Goal: Task Accomplishment & Management: Complete application form

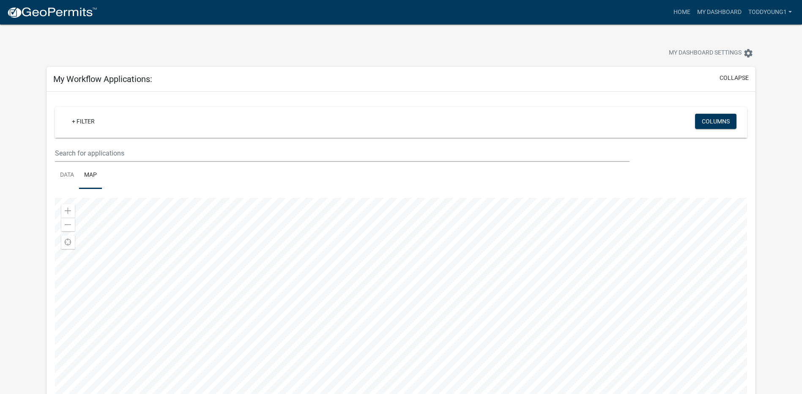
click at [38, 11] on img at bounding box center [52, 12] width 91 height 13
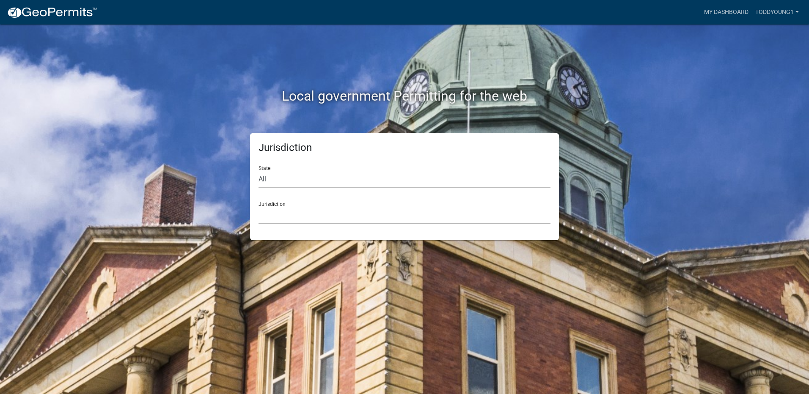
click at [291, 212] on select "[GEOGRAPHIC_DATA], [US_STATE] [GEOGRAPHIC_DATA], [US_STATE][PERSON_NAME][GEOGRA…" at bounding box center [404, 215] width 292 height 17
click at [276, 213] on select "[GEOGRAPHIC_DATA], [US_STATE] [GEOGRAPHIC_DATA], [US_STATE][PERSON_NAME][GEOGRA…" at bounding box center [404, 215] width 292 height 17
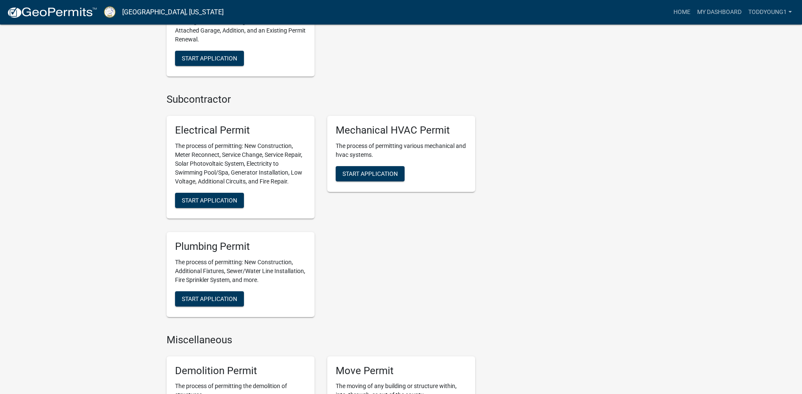
scroll to position [465, 0]
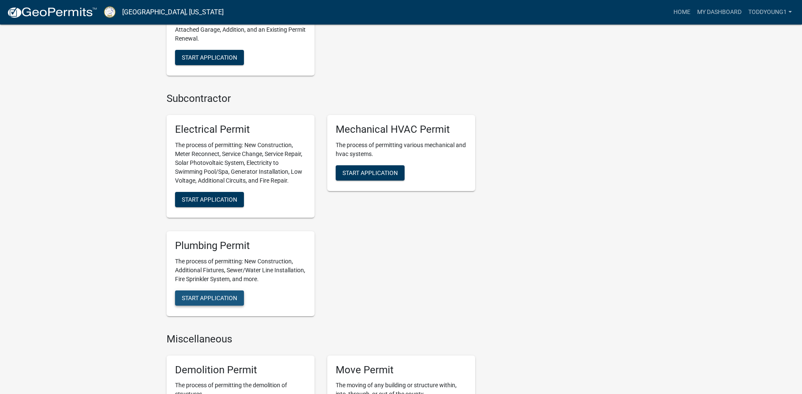
click at [219, 297] on span "Start Application" at bounding box center [209, 297] width 55 height 7
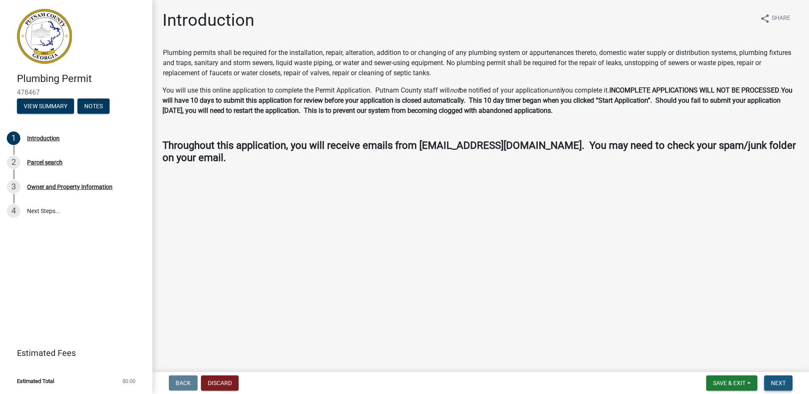
click at [777, 380] on span "Next" at bounding box center [778, 383] width 15 height 7
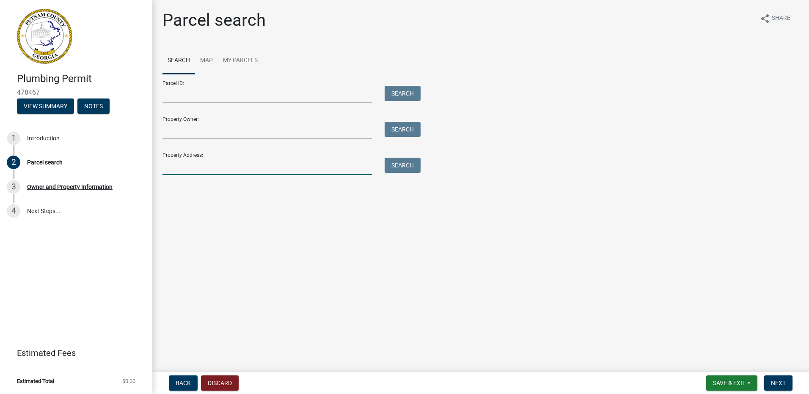
click at [192, 161] on input "Property Address:" at bounding box center [266, 166] width 209 height 17
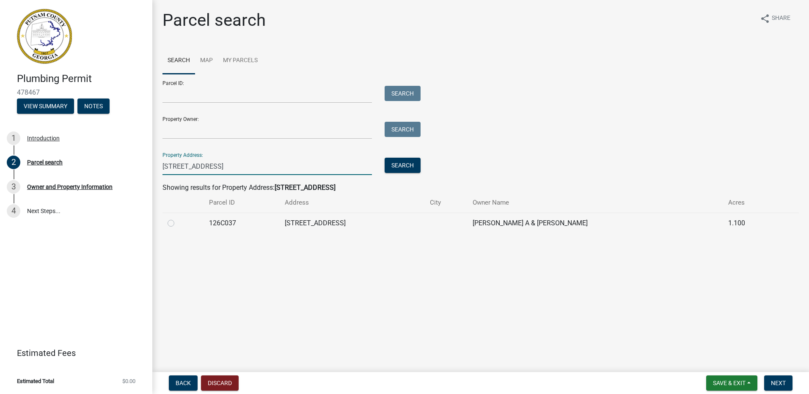
type input "[STREET_ADDRESS]"
click at [178, 218] on label at bounding box center [178, 218] width 0 height 0
click at [178, 224] on input "radio" at bounding box center [180, 220] width 5 height 5
radio input "true"
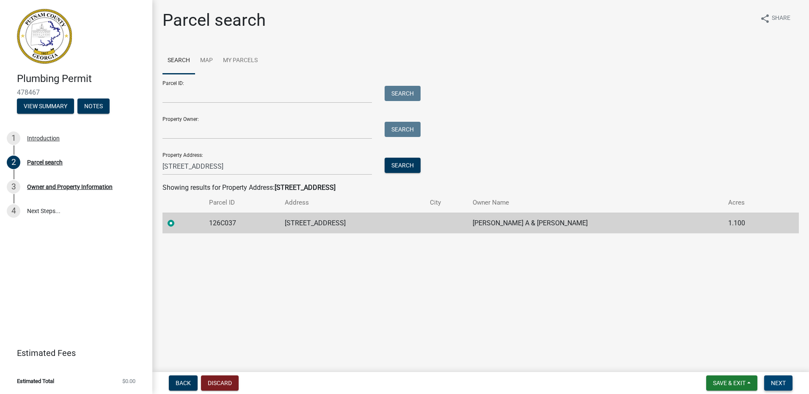
click at [781, 386] on span "Next" at bounding box center [778, 383] width 15 height 7
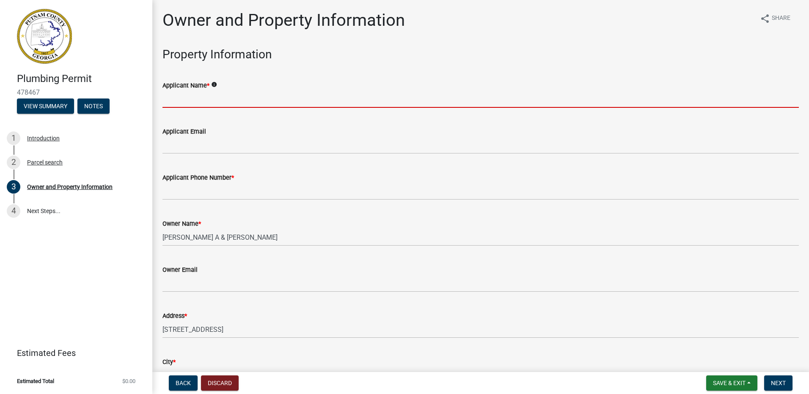
click at [192, 97] on input "Applicant Name *" at bounding box center [480, 99] width 636 height 17
type input "[PERSON_NAME]"
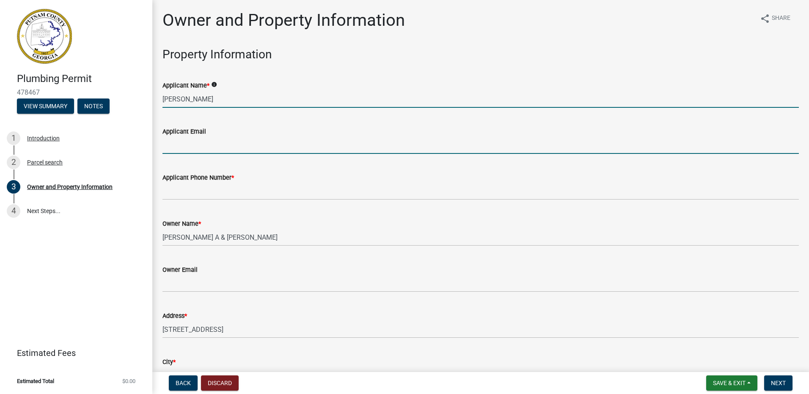
type input "[EMAIL_ADDRESS][DOMAIN_NAME]"
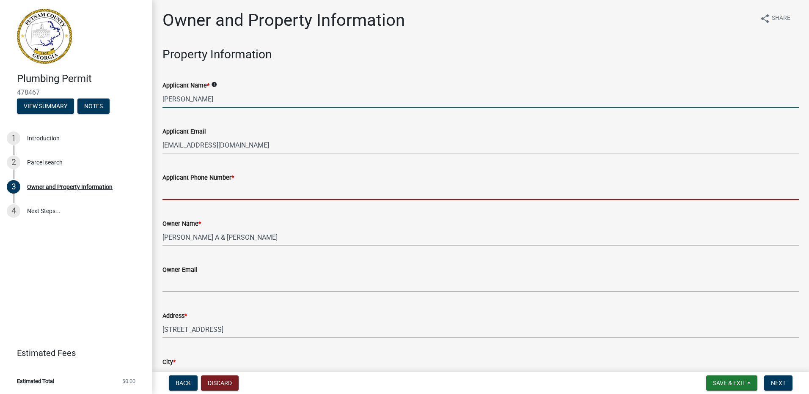
type input "7708601005"
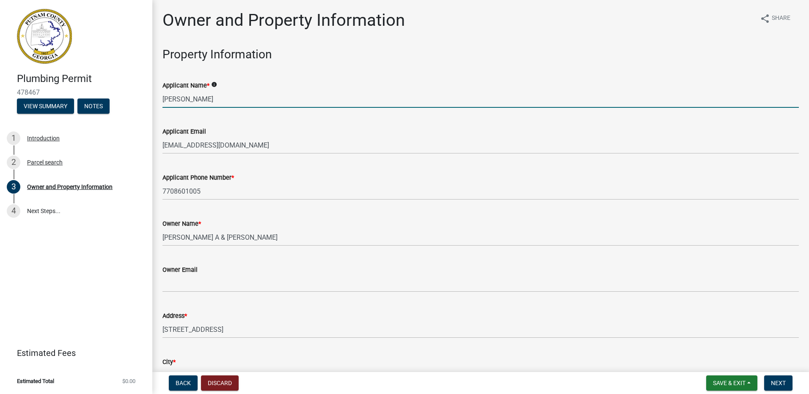
type input "Eatonton"
type input "[PERSON_NAME]"
type input "7708601005"
type input "[STREET_ADDRESS][PERSON_NAME]"
type input "[PERSON_NAME]"
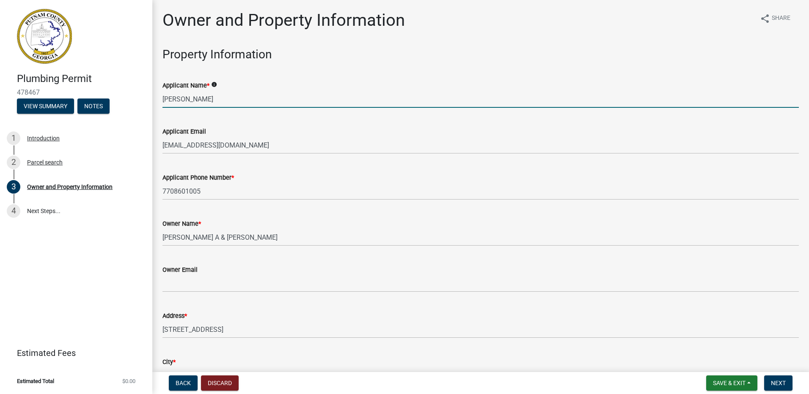
type input "GA"
type input "30094"
type input "[EMAIL_ADDRESS][DOMAIN_NAME]"
type input "MP208032"
type input "[DATE]"
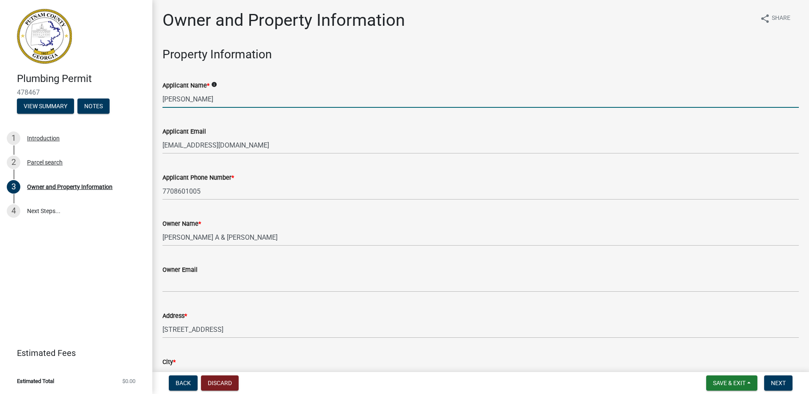
type input "BL-00005995"
type input "[DATE]"
type input "City of [PERSON_NAME]"
type input "[PERSON_NAME]"
type input "7708601005"
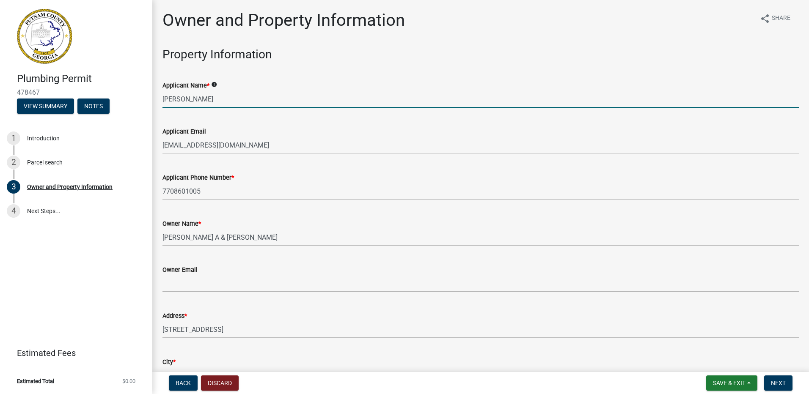
select select "9"
select select "2025"
select select "9"
select select "2025"
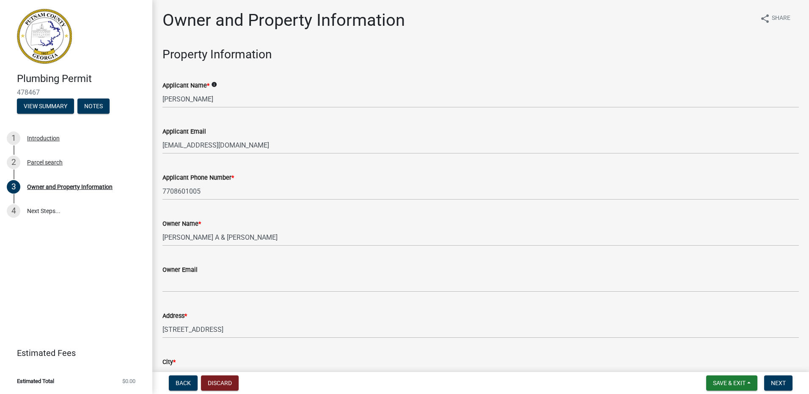
scroll to position [1010, 0]
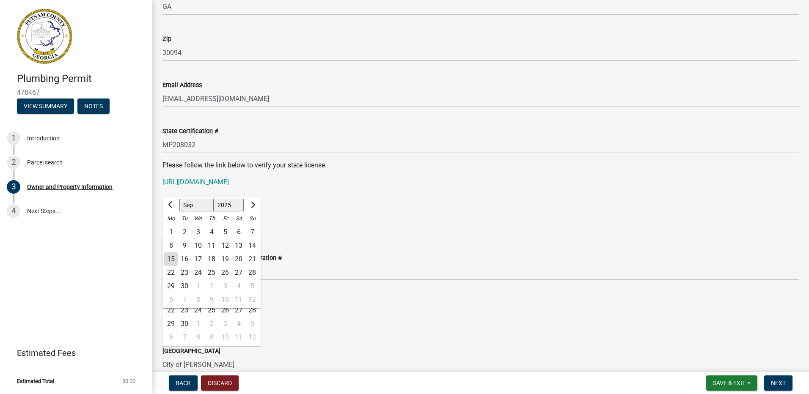
click at [400, 225] on div "[DATE] [PERSON_NAME] Feb Mar Apr May Jun [DATE] Aug Sep Oct Nov [DATE] 1526 152…" at bounding box center [480, 224] width 636 height 17
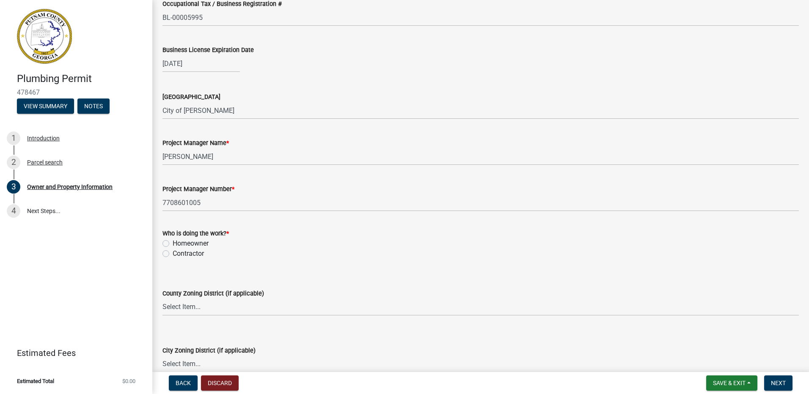
scroll to position [1306, 0]
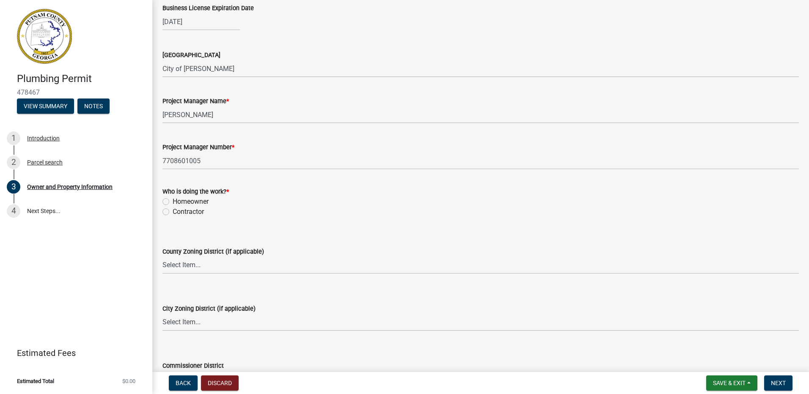
click at [173, 211] on label "Contractor" at bounding box center [188, 212] width 31 height 10
click at [173, 211] on input "Contractor" at bounding box center [175, 209] width 5 height 5
radio input "true"
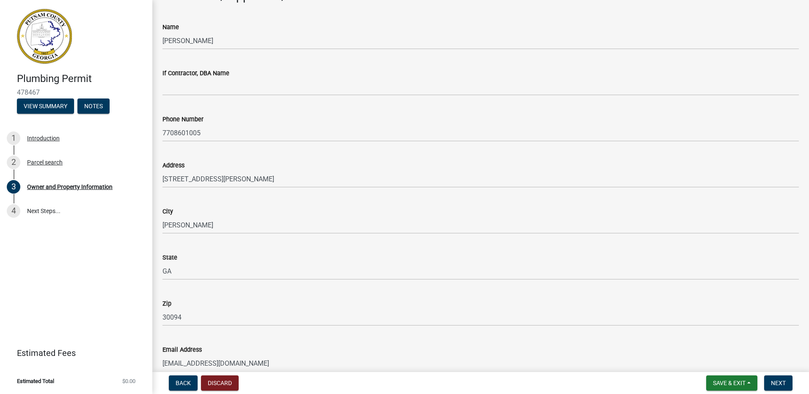
scroll to position [705, 0]
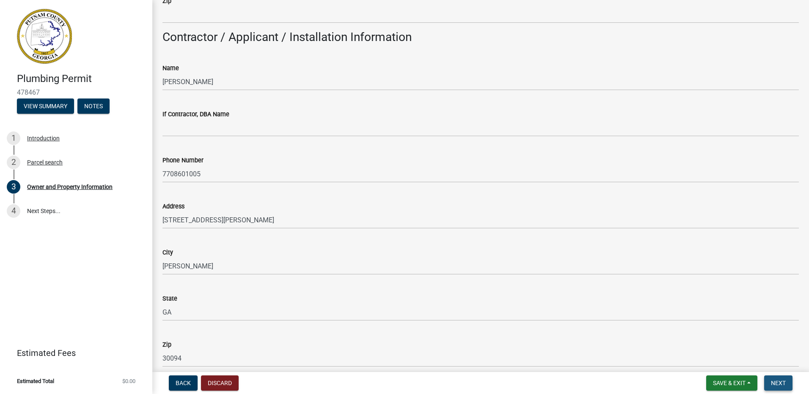
click at [787, 384] on button "Next" at bounding box center [778, 383] width 28 height 15
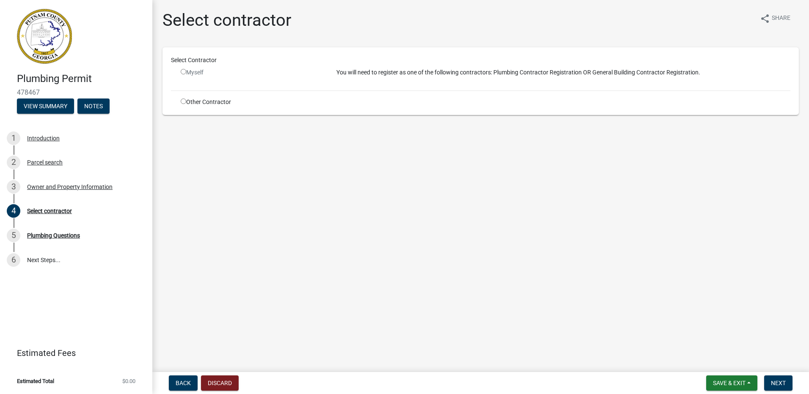
click at [184, 81] on div "Myself" at bounding box center [252, 76] width 156 height 16
click at [181, 73] on input "radio" at bounding box center [183, 71] width 5 height 5
click at [183, 72] on input "radio" at bounding box center [183, 71] width 5 height 5
click at [183, 70] on input "radio" at bounding box center [183, 71] width 5 height 5
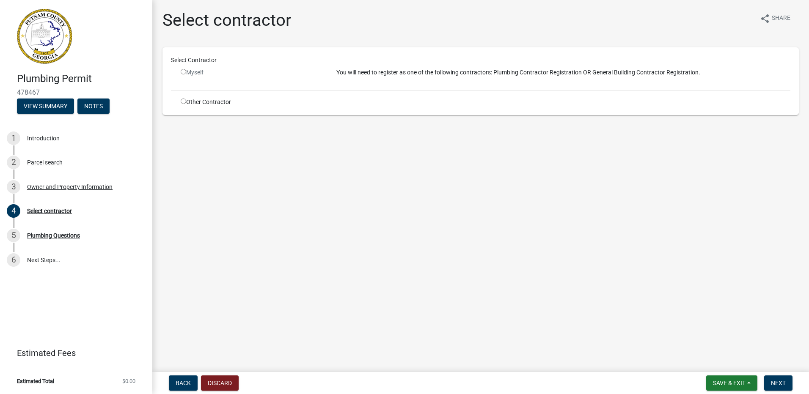
click at [183, 70] on input "radio" at bounding box center [183, 71] width 5 height 5
radio input "false"
click at [178, 99] on div "Other Contractor" at bounding box center [252, 102] width 156 height 9
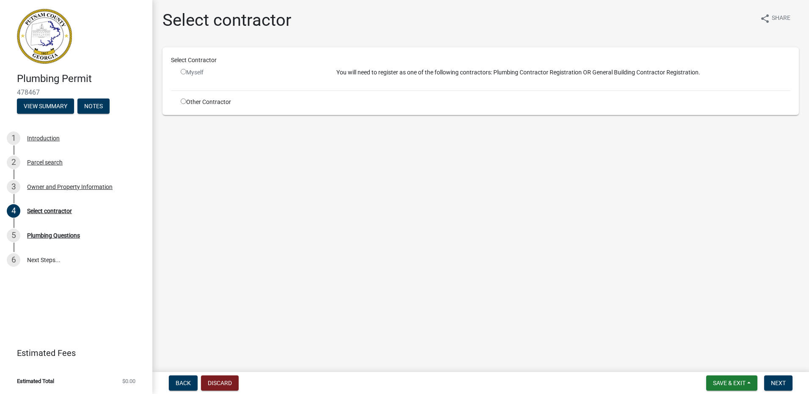
click at [181, 103] on input "radio" at bounding box center [183, 101] width 5 height 5
radio input "true"
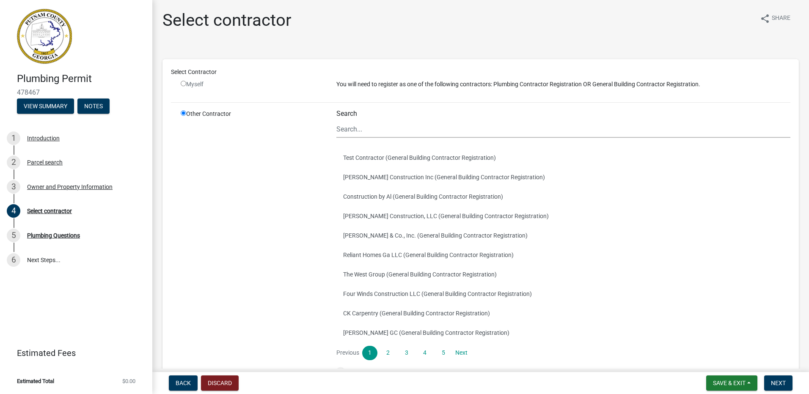
click at [184, 101] on div "Select Contractor Myself You will need to register as one of the following cont…" at bounding box center [480, 224] width 619 height 313
click at [182, 101] on div "Select Contractor Myself You will need to register as one of the following cont…" at bounding box center [480, 224] width 619 height 313
click at [357, 126] on input "Search" at bounding box center [563, 129] width 454 height 17
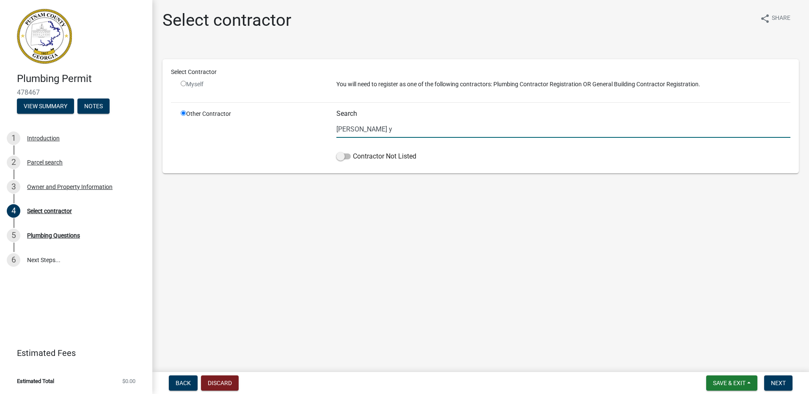
click at [461, 342] on main "Select contractor share Share Select Contractor Myself You will need to registe…" at bounding box center [480, 184] width 656 height 369
click at [365, 132] on input "[PERSON_NAME] y" at bounding box center [563, 129] width 454 height 17
type input "[PERSON_NAME] Plumbing"
click at [346, 154] on span at bounding box center [343, 157] width 14 height 6
click at [353, 151] on input "Contractor Not Listed" at bounding box center [353, 151] width 0 height 0
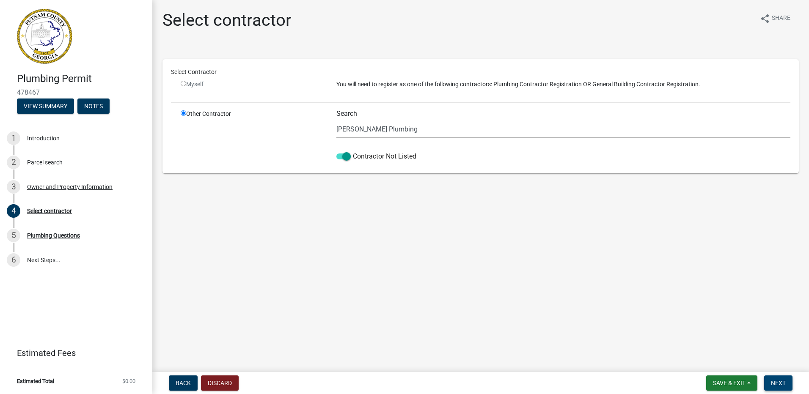
click at [785, 381] on span "Next" at bounding box center [778, 383] width 15 height 7
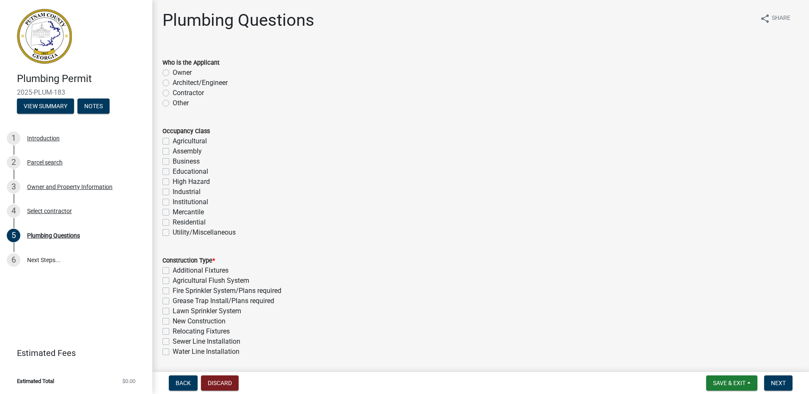
click at [173, 92] on label "Contractor" at bounding box center [188, 93] width 31 height 10
click at [173, 92] on input "Contractor" at bounding box center [175, 90] width 5 height 5
radio input "true"
click at [173, 224] on label "Residential" at bounding box center [189, 222] width 33 height 10
click at [173, 223] on input "Residential" at bounding box center [175, 219] width 5 height 5
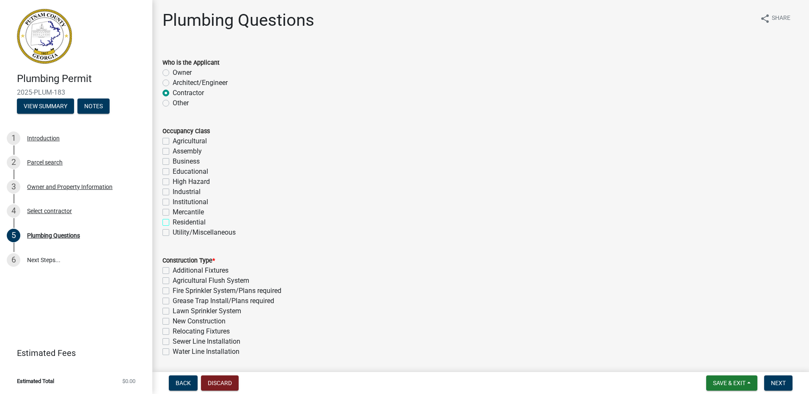
checkbox input "true"
checkbox input "false"
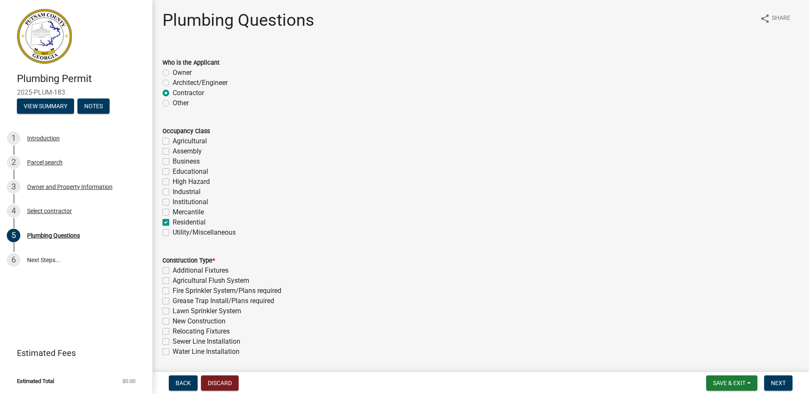
checkbox input "false"
checkbox input "true"
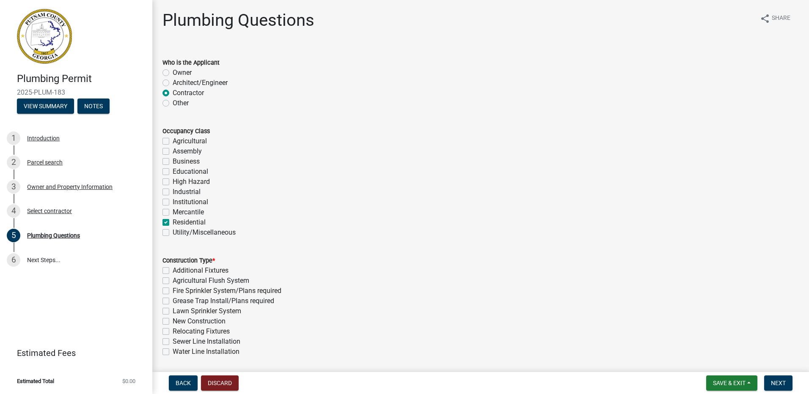
checkbox input "false"
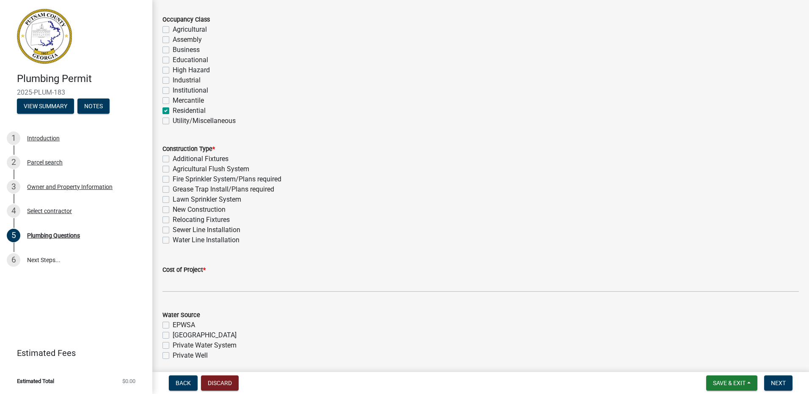
scroll to position [127, 0]
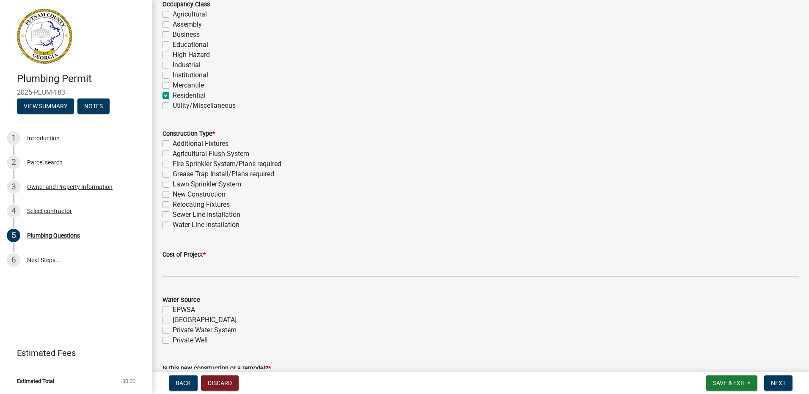
click at [173, 194] on label "New Construction" at bounding box center [199, 194] width 53 height 10
click at [173, 194] on input "New Construction" at bounding box center [175, 191] width 5 height 5
checkbox input "true"
checkbox input "false"
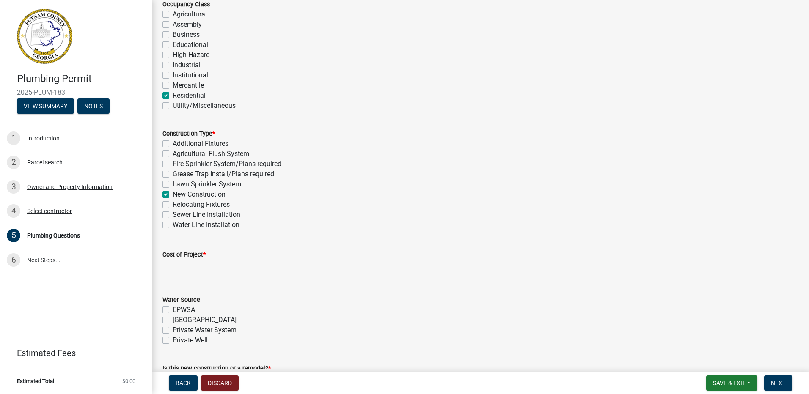
checkbox input "false"
checkbox input "true"
checkbox input "false"
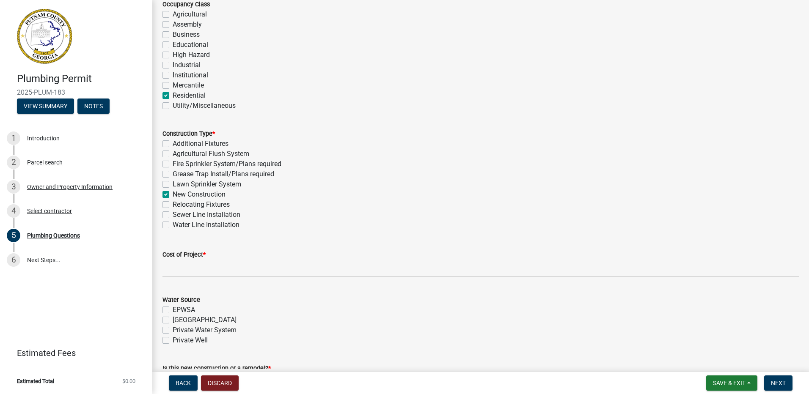
checkbox input "false"
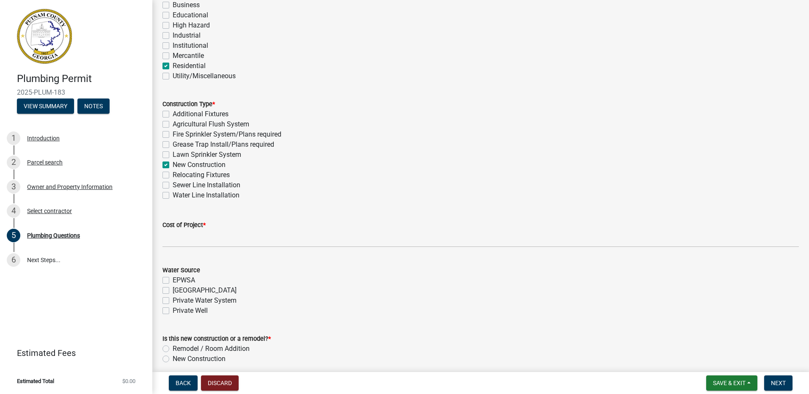
scroll to position [169, 0]
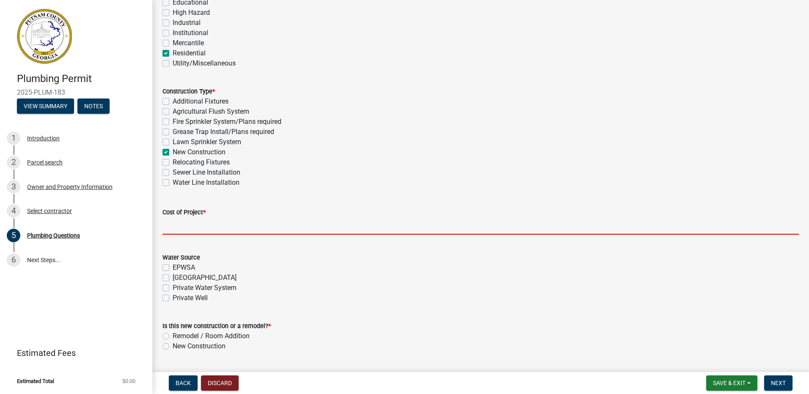
click at [201, 228] on input "text" at bounding box center [480, 225] width 636 height 17
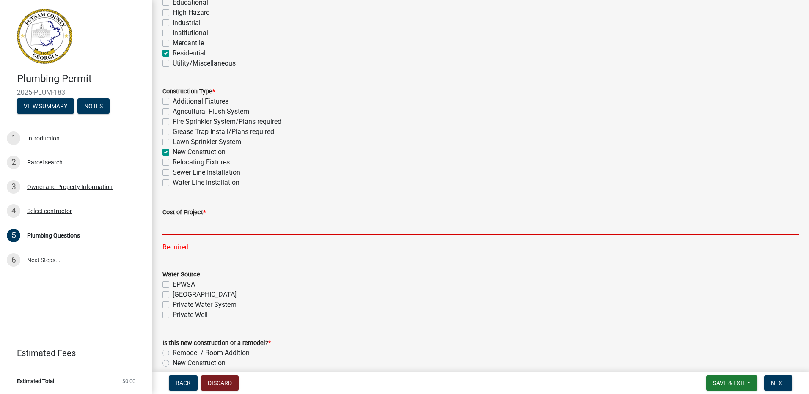
click at [195, 222] on input "text" at bounding box center [480, 225] width 636 height 17
type input "15000"
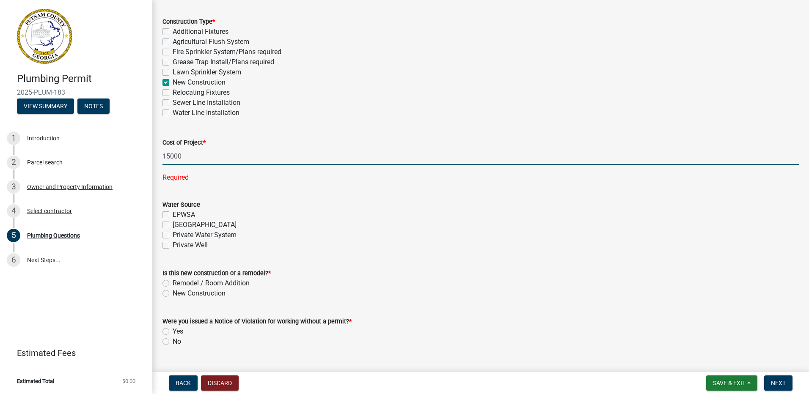
scroll to position [258, 0]
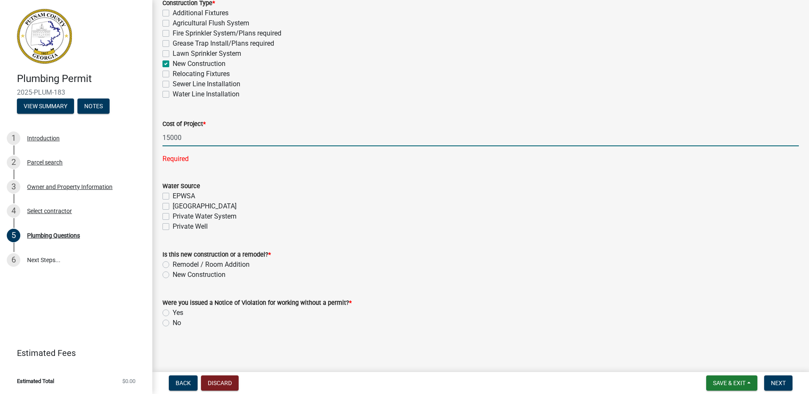
click at [173, 274] on label "New Construction" at bounding box center [199, 275] width 53 height 10
click at [173, 274] on input "New Construction" at bounding box center [175, 272] width 5 height 5
radio input "true"
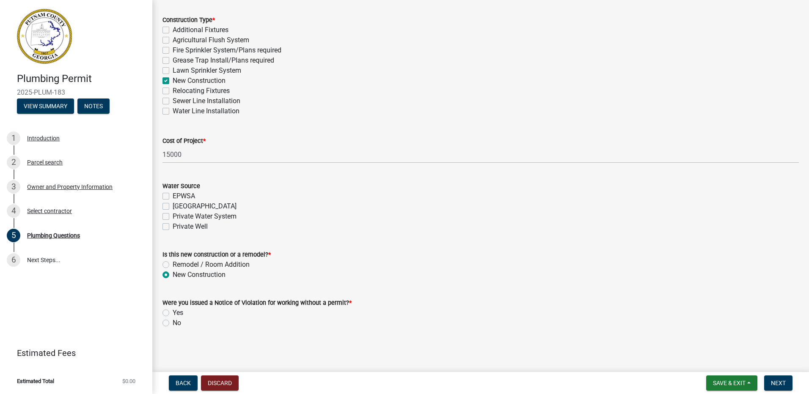
click at [173, 321] on label "No" at bounding box center [177, 323] width 8 height 10
click at [173, 321] on input "No" at bounding box center [175, 320] width 5 height 5
radio input "true"
click at [779, 382] on span "Next" at bounding box center [778, 383] width 15 height 7
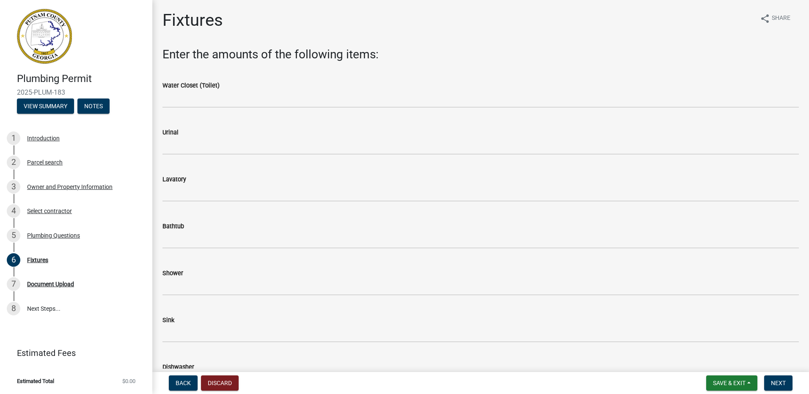
click at [198, 114] on wm-data-entity-input "Water Closet (Toilet)" at bounding box center [480, 92] width 636 height 47
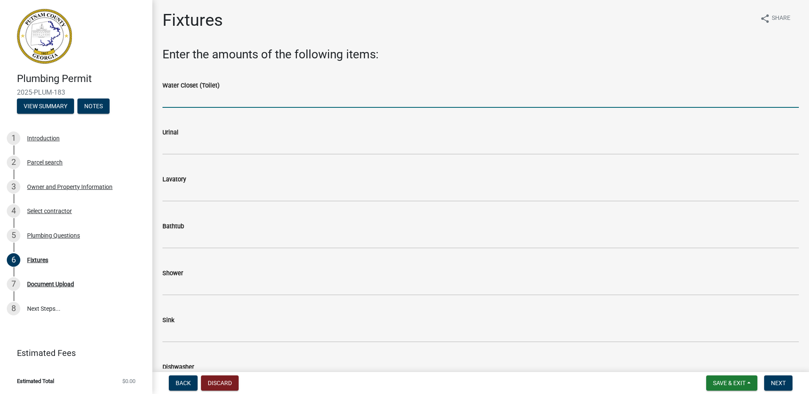
click at [191, 102] on input "text" at bounding box center [480, 99] width 636 height 17
type input "2"
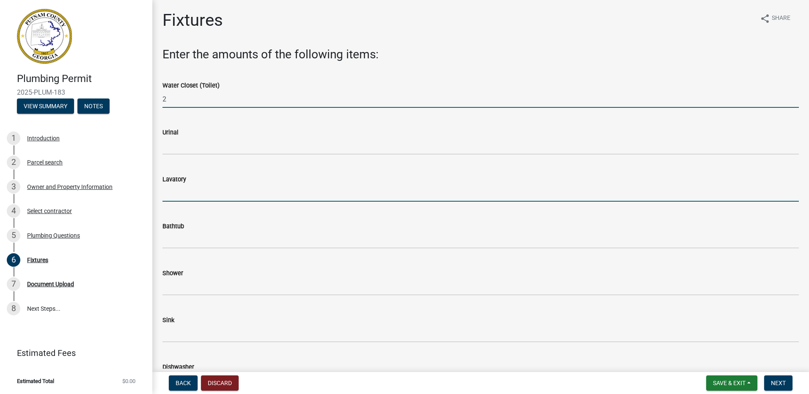
type input "3"
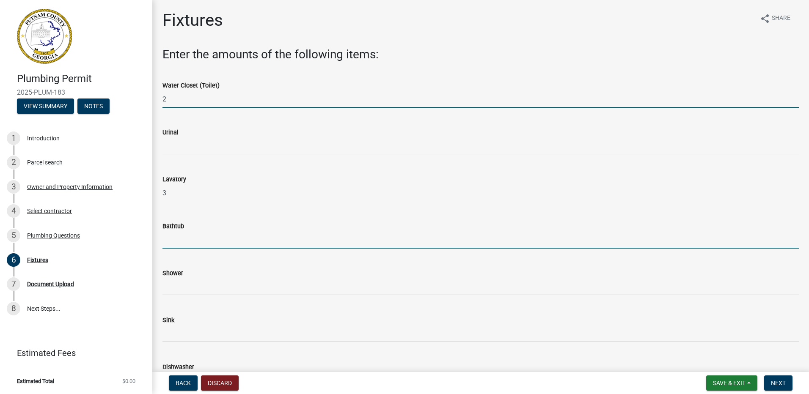
type input "1"
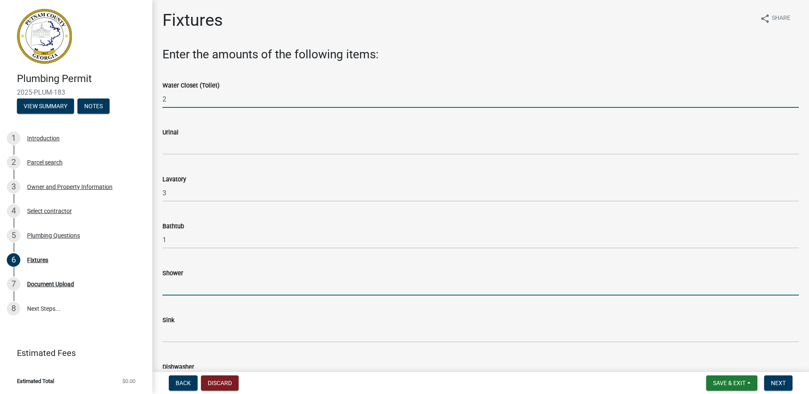
type input "1"
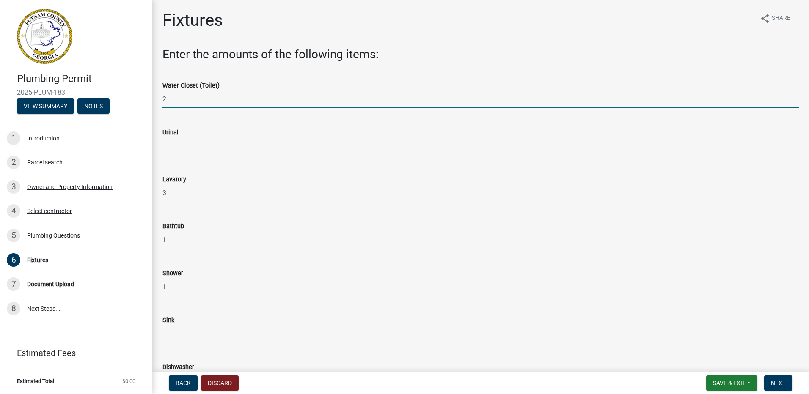
type input "1"
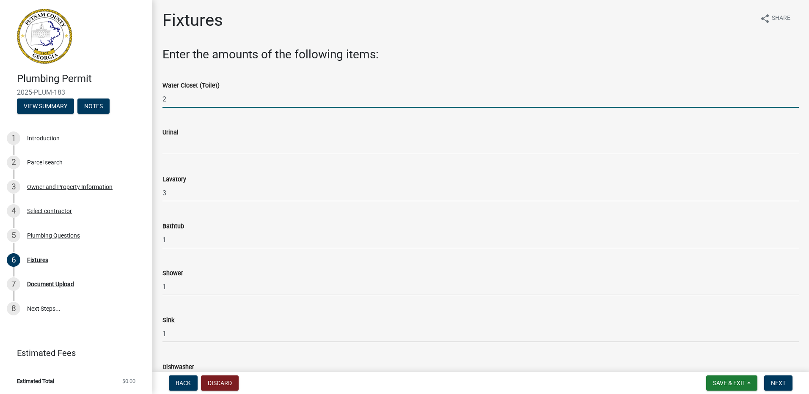
type input "1"
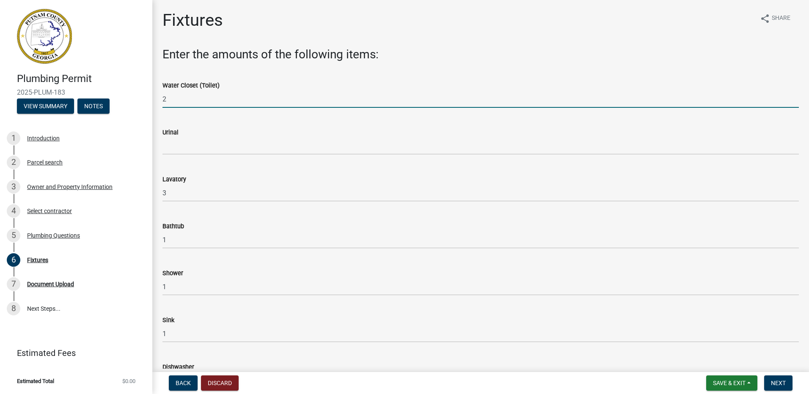
type input "13"
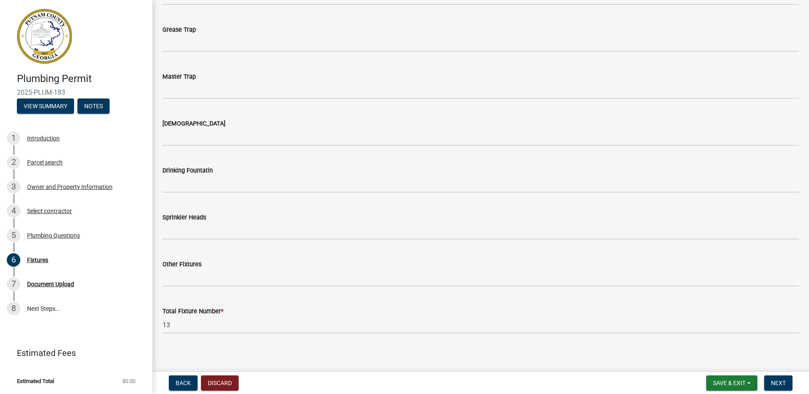
scroll to position [859, 0]
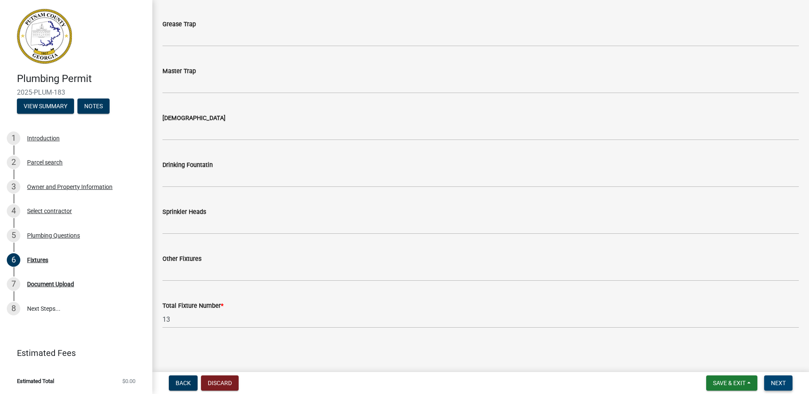
click at [775, 380] on span "Next" at bounding box center [778, 383] width 15 height 7
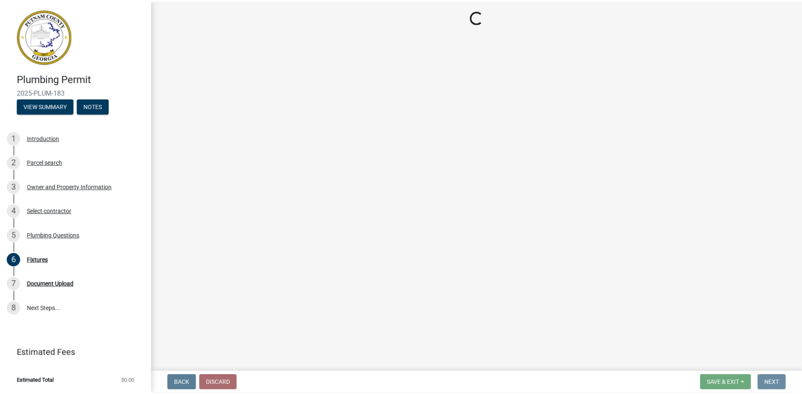
scroll to position [0, 0]
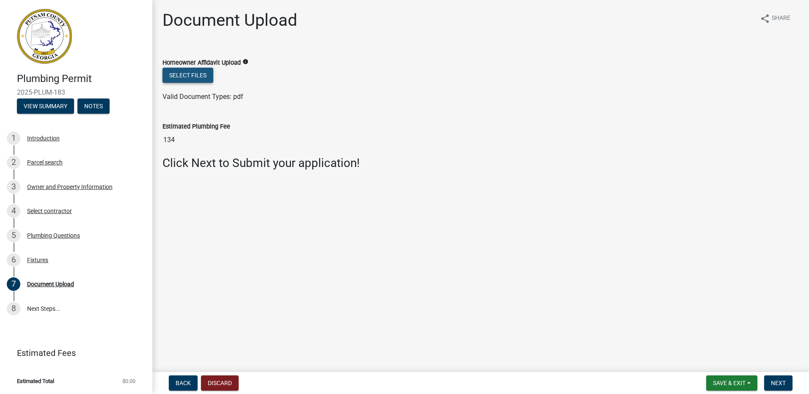
click at [200, 77] on button "Select files" at bounding box center [187, 75] width 51 height 15
click at [779, 379] on button "Next" at bounding box center [778, 383] width 28 height 15
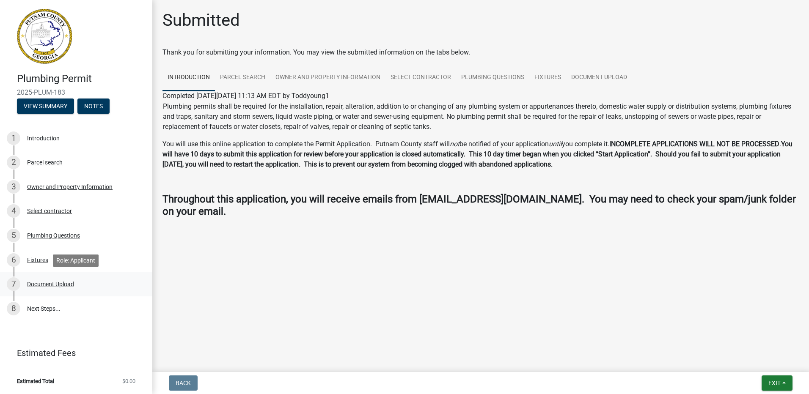
click at [44, 285] on div "Document Upload" at bounding box center [50, 284] width 47 height 6
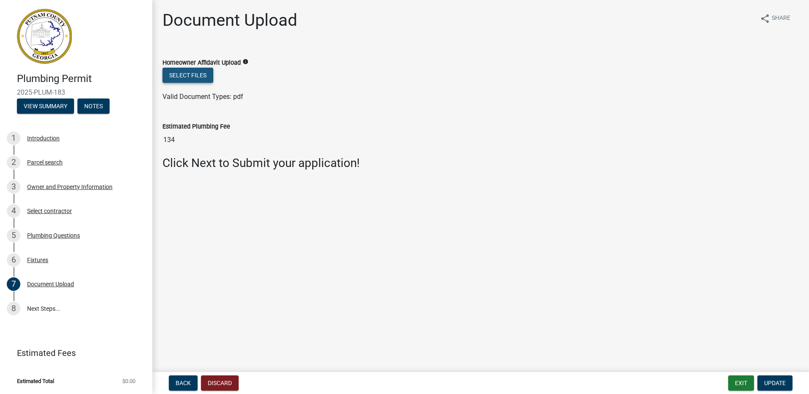
click at [195, 77] on button "Select files" at bounding box center [187, 75] width 51 height 15
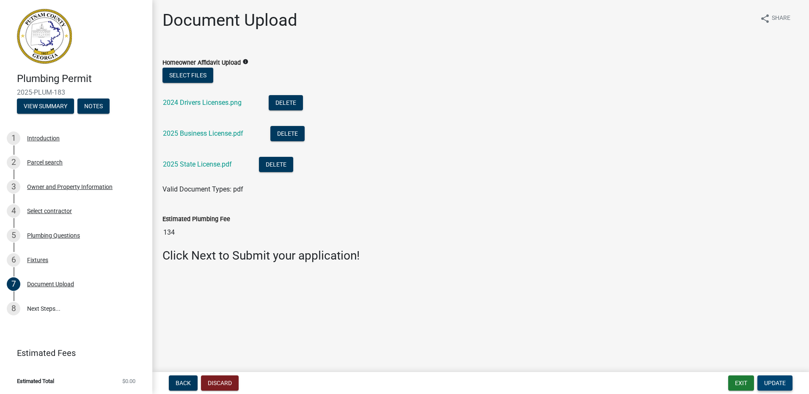
click at [772, 384] on span "Update" at bounding box center [775, 383] width 22 height 7
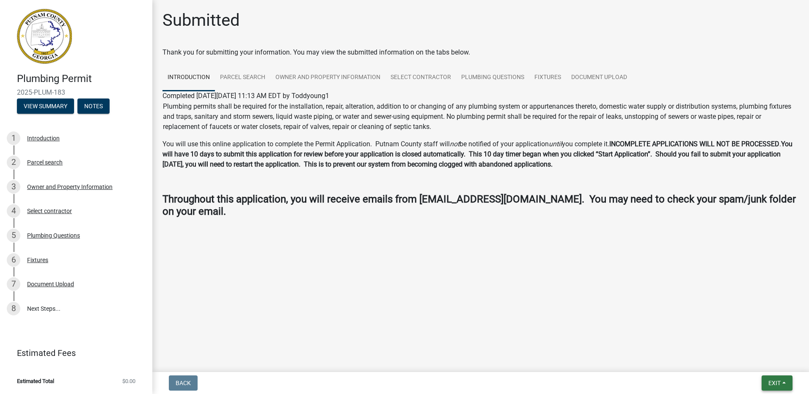
click at [776, 385] on span "Exit" at bounding box center [774, 383] width 12 height 7
click at [756, 359] on button "Save & Exit" at bounding box center [758, 361] width 68 height 20
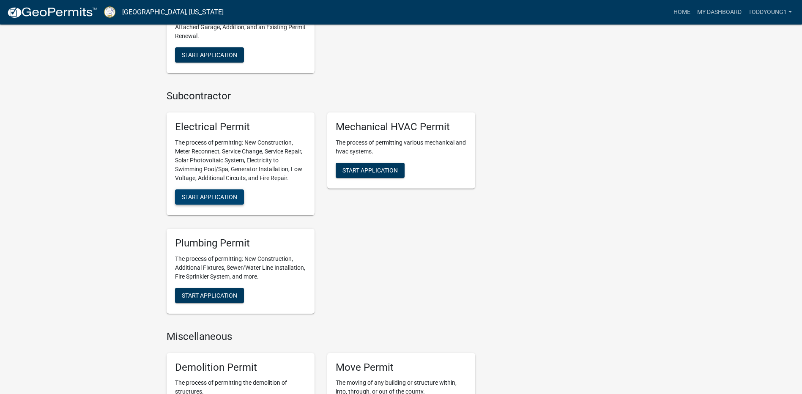
scroll to position [507, 0]
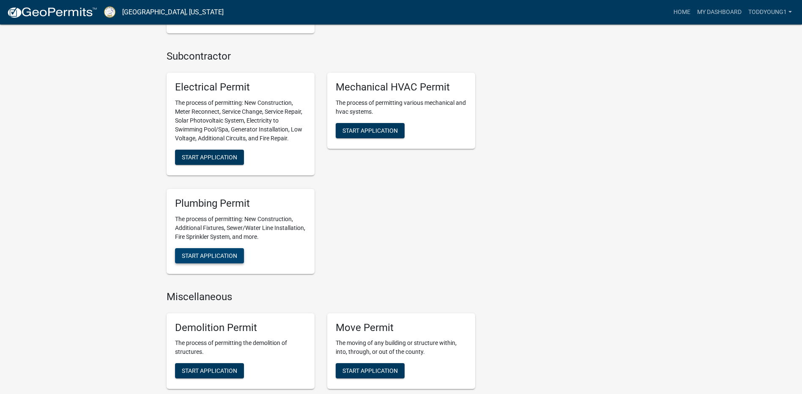
click at [212, 258] on span "Start Application" at bounding box center [209, 255] width 55 height 7
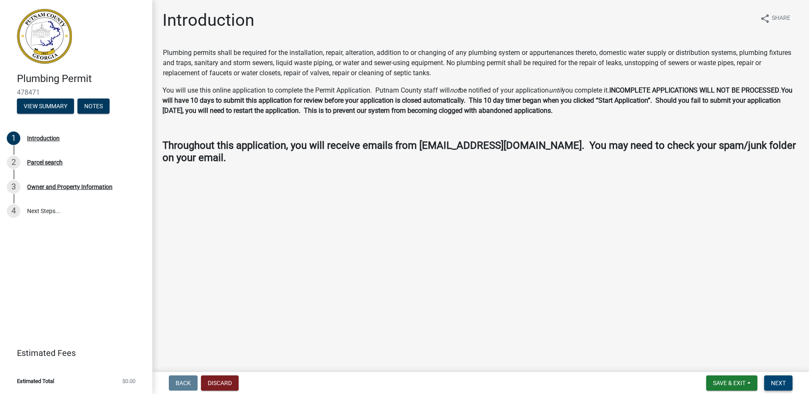
click at [776, 377] on button "Next" at bounding box center [778, 383] width 28 height 15
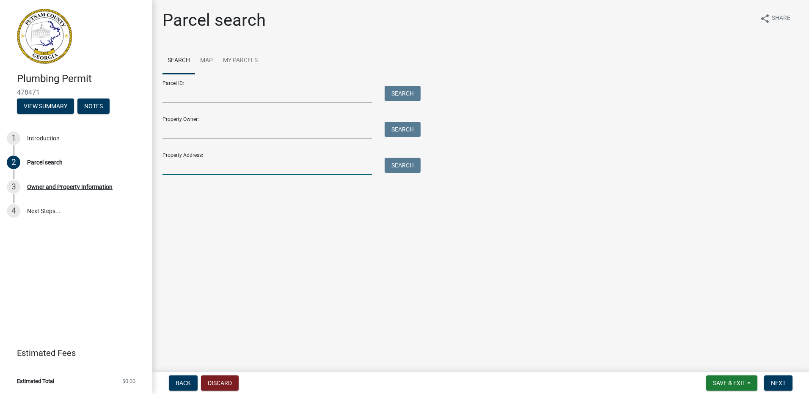
click at [207, 170] on input "Property Address:" at bounding box center [266, 166] width 209 height 17
type input "[STREET_ADDRESS]"
click at [418, 165] on button "Search" at bounding box center [402, 165] width 36 height 15
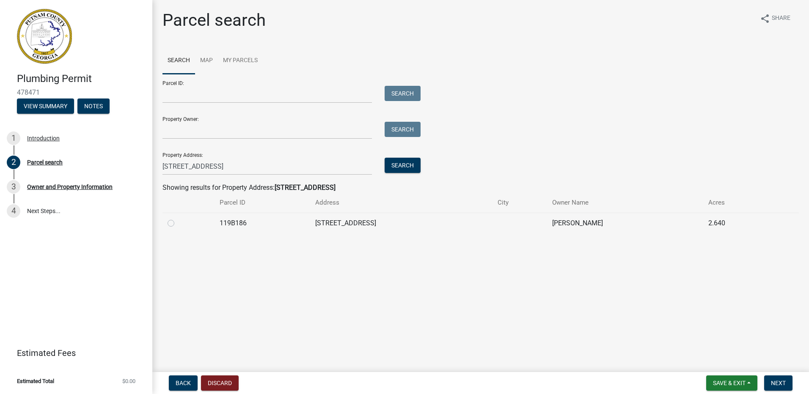
click at [178, 218] on label at bounding box center [178, 218] width 0 height 0
click at [178, 224] on input "radio" at bounding box center [180, 220] width 5 height 5
radio input "true"
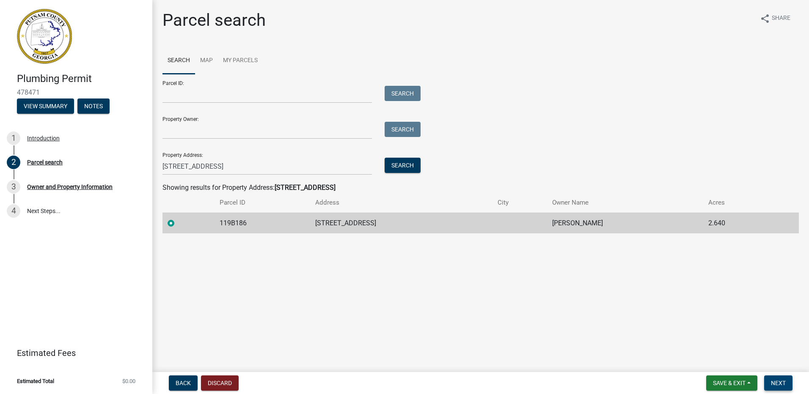
click at [789, 378] on button "Next" at bounding box center [778, 383] width 28 height 15
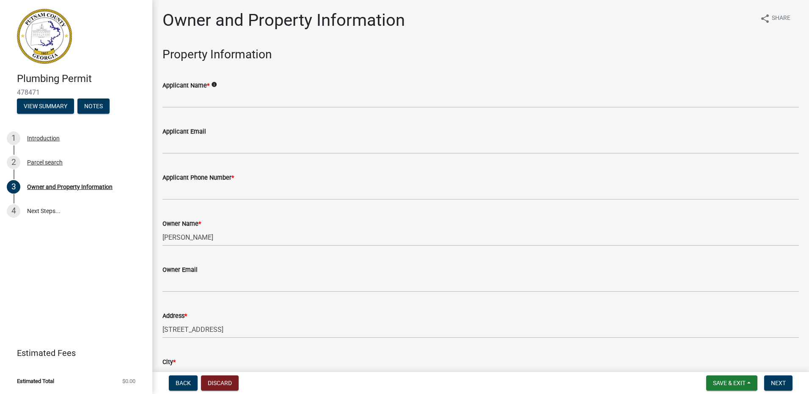
click at [187, 88] on label "Applicant Name *" at bounding box center [185, 86] width 47 height 6
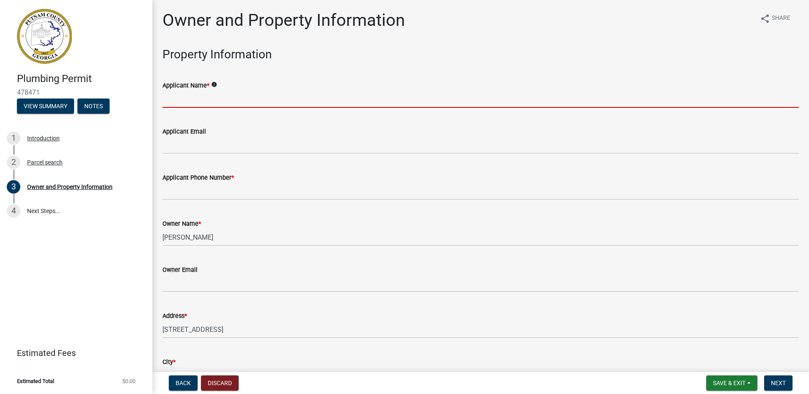
click at [187, 91] on input "Applicant Name *" at bounding box center [480, 99] width 636 height 17
click at [190, 99] on input "Applicant Name *" at bounding box center [480, 99] width 636 height 17
type input "[PERSON_NAME]"
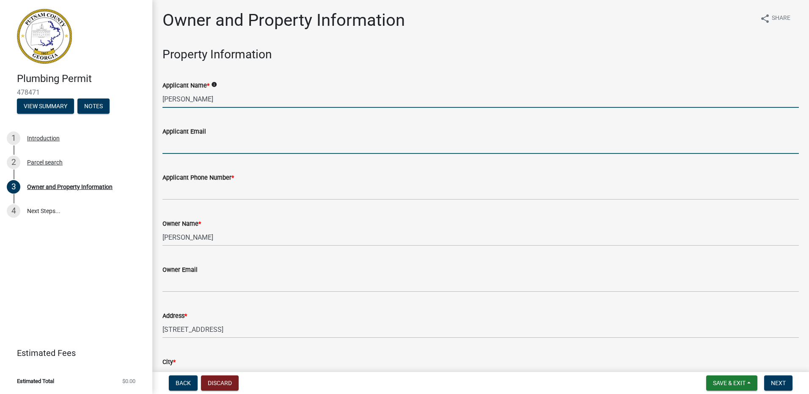
type input "[EMAIL_ADDRESS][DOMAIN_NAME]"
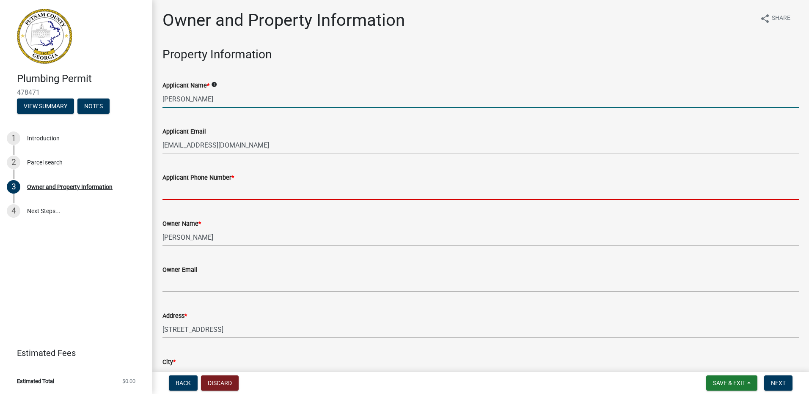
type input "7708601005"
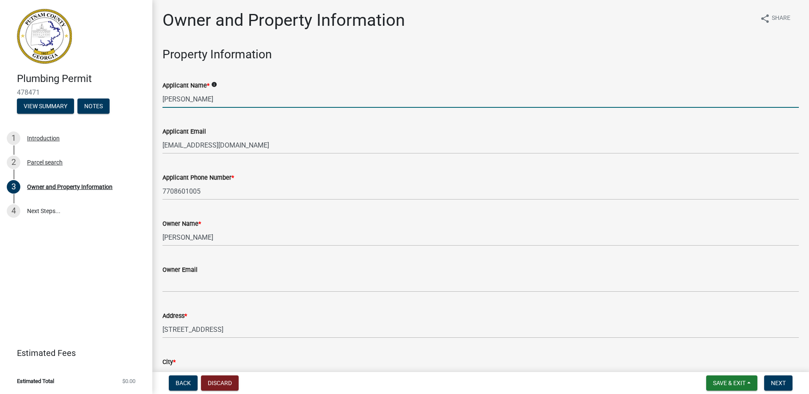
type input "Eatonton"
type input "[PERSON_NAME]"
type input "7708601005"
type input "[STREET_ADDRESS][PERSON_NAME]"
type input "[PERSON_NAME]"
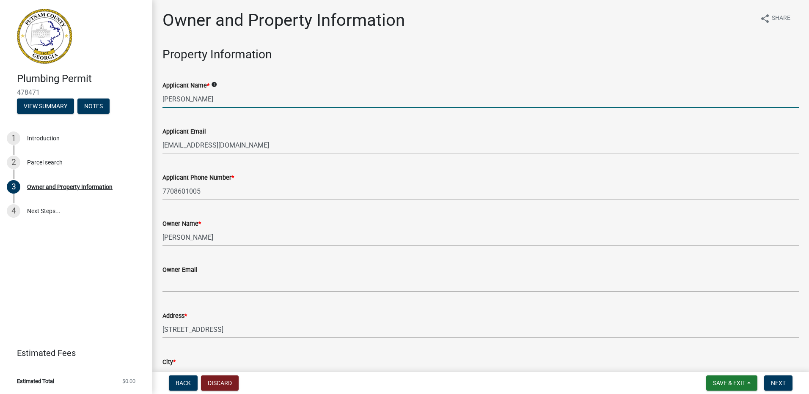
type input "GA"
type input "30094"
type input "[EMAIL_ADDRESS][DOMAIN_NAME]"
type input "MP208032"
type input "[DATE]"
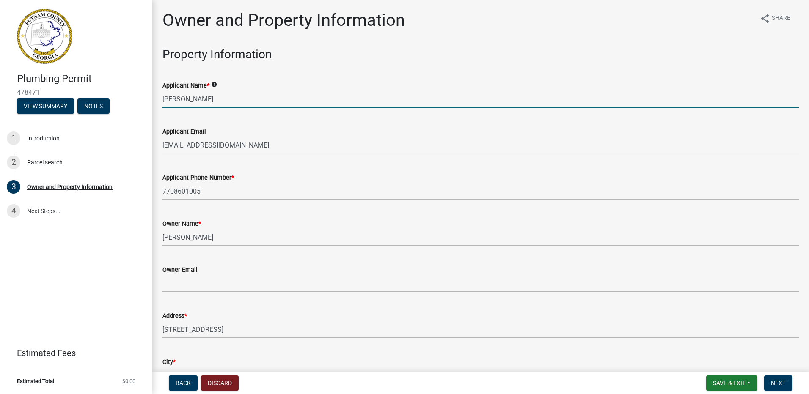
type input "BL-00005995"
type input "[DATE]"
type input "City of [PERSON_NAME]"
type input "[PERSON_NAME]"
type input "7708601005"
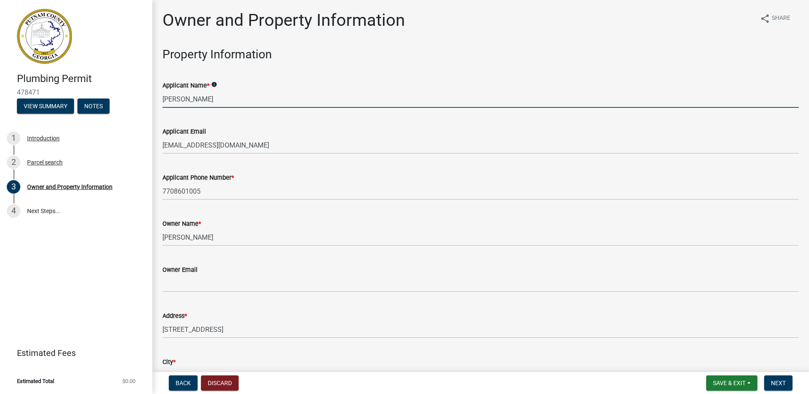
select select "9"
select select "2025"
select select "9"
select select "2025"
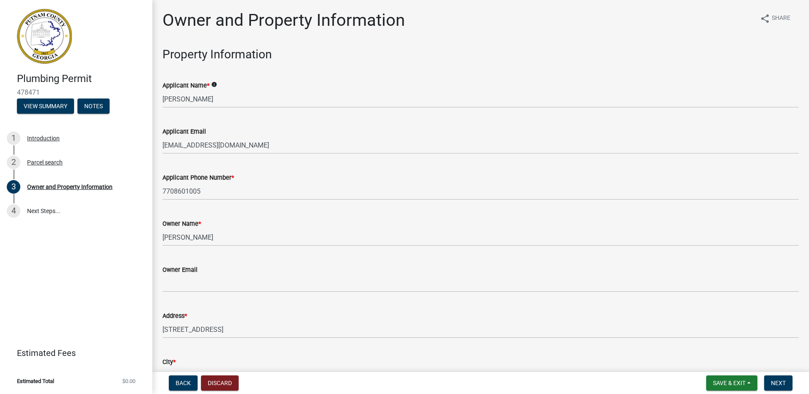
scroll to position [1010, 0]
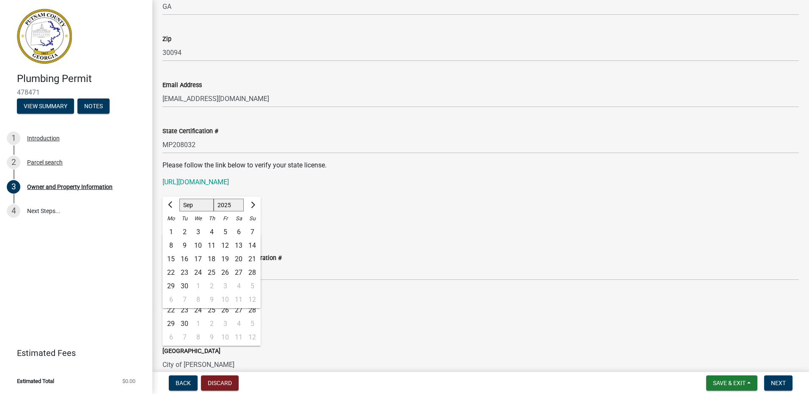
click at [367, 246] on div "Occupational Tax / Business Registration # BL-00005995" at bounding box center [480, 260] width 636 height 39
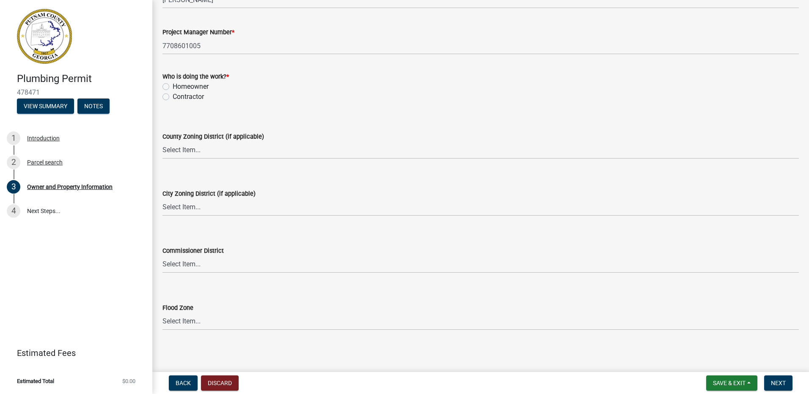
scroll to position [1423, 0]
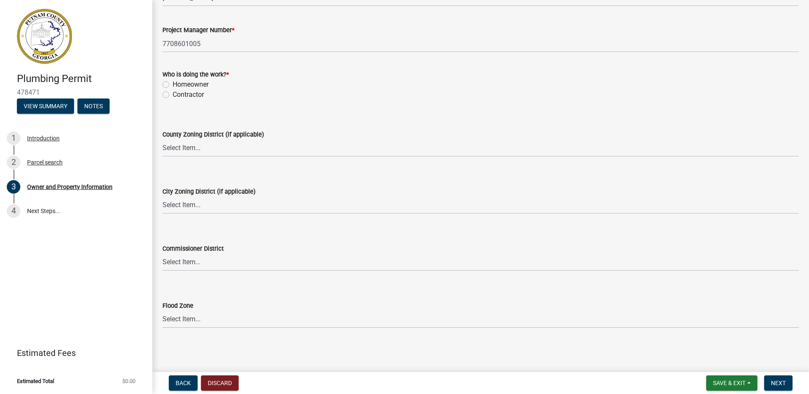
click at [173, 94] on label "Contractor" at bounding box center [188, 95] width 31 height 10
click at [173, 94] on input "Contractor" at bounding box center [175, 92] width 5 height 5
radio input "true"
click at [784, 384] on span "Next" at bounding box center [778, 383] width 15 height 7
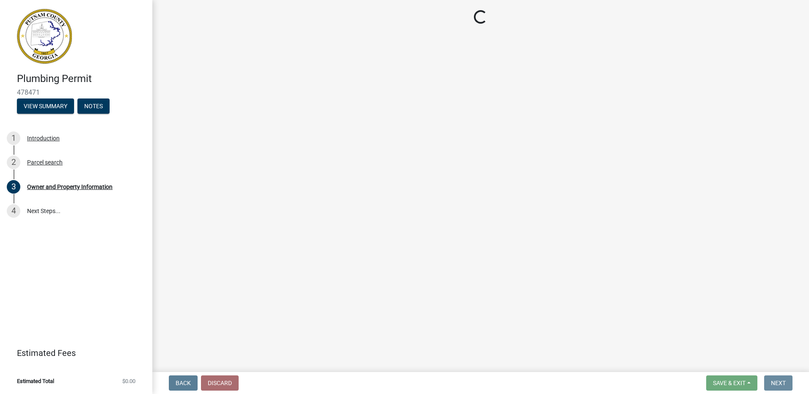
scroll to position [0, 0]
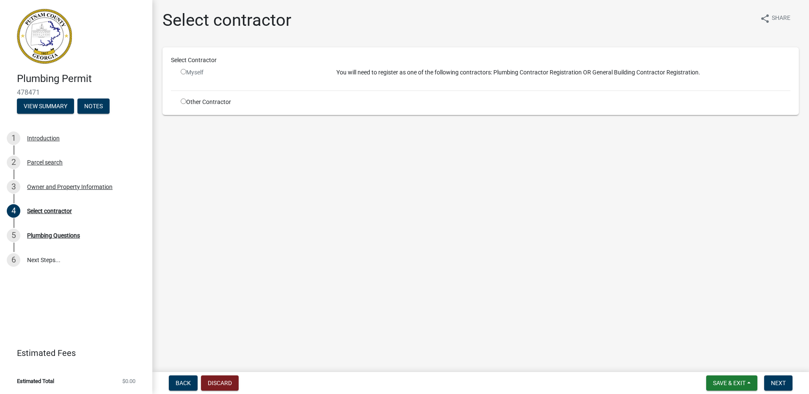
click at [182, 99] on input "radio" at bounding box center [183, 101] width 5 height 5
radio input "true"
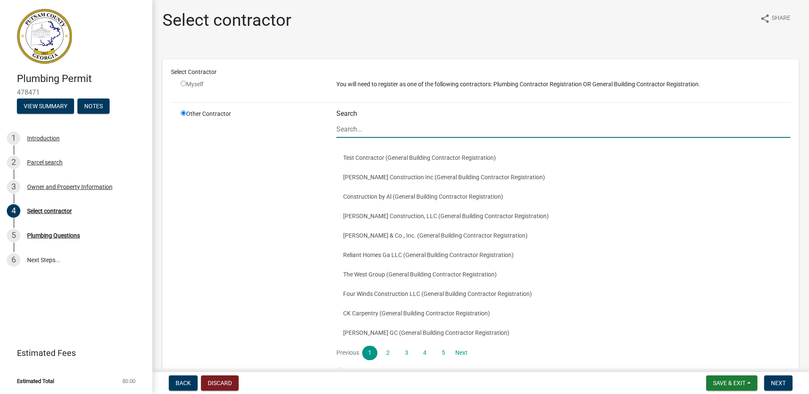
click at [400, 132] on input "Search" at bounding box center [563, 129] width 454 height 17
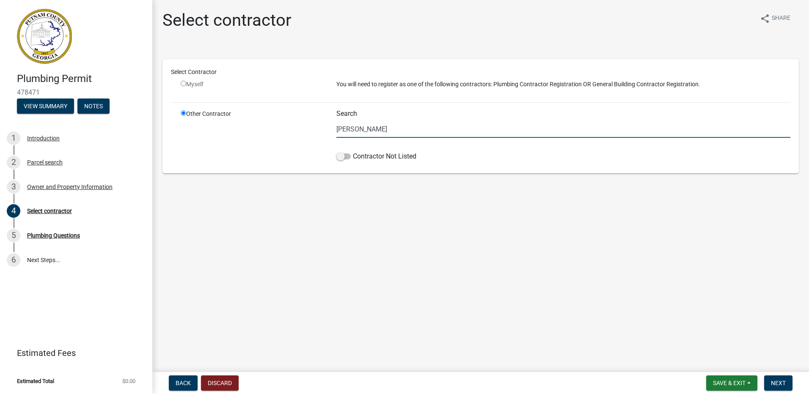
type input "[PERSON_NAME] Plumbing"
click at [344, 159] on span at bounding box center [343, 157] width 14 height 6
click at [353, 151] on input "Contractor Not Listed" at bounding box center [353, 151] width 0 height 0
click at [781, 384] on span "Next" at bounding box center [778, 383] width 15 height 7
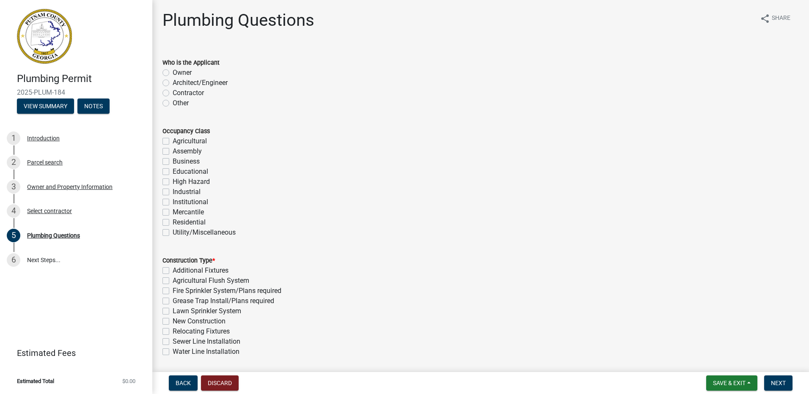
click at [173, 91] on label "Contractor" at bounding box center [188, 93] width 31 height 10
click at [173, 91] on input "Contractor" at bounding box center [175, 90] width 5 height 5
radio input "true"
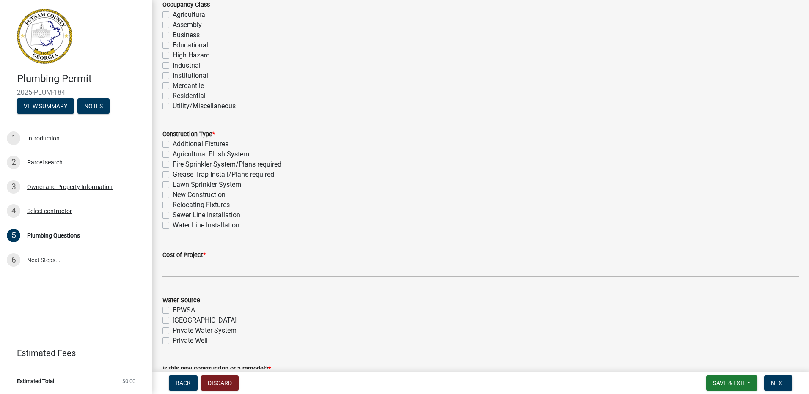
scroll to position [127, 0]
click at [173, 96] on label "Residential" at bounding box center [189, 96] width 33 height 10
click at [173, 96] on input "Residential" at bounding box center [175, 93] width 5 height 5
checkbox input "true"
checkbox input "false"
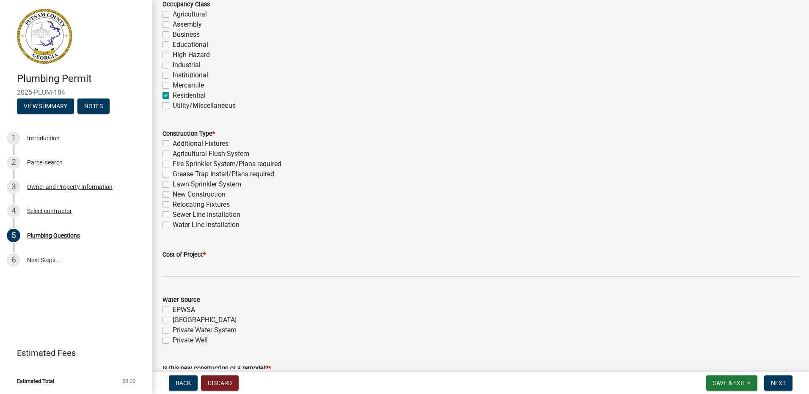
checkbox input "false"
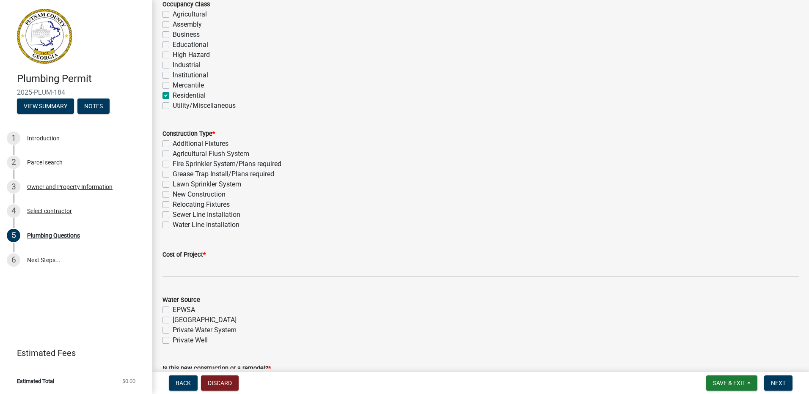
checkbox input "false"
checkbox input "true"
checkbox input "false"
click at [173, 194] on label "New Construction" at bounding box center [199, 194] width 53 height 10
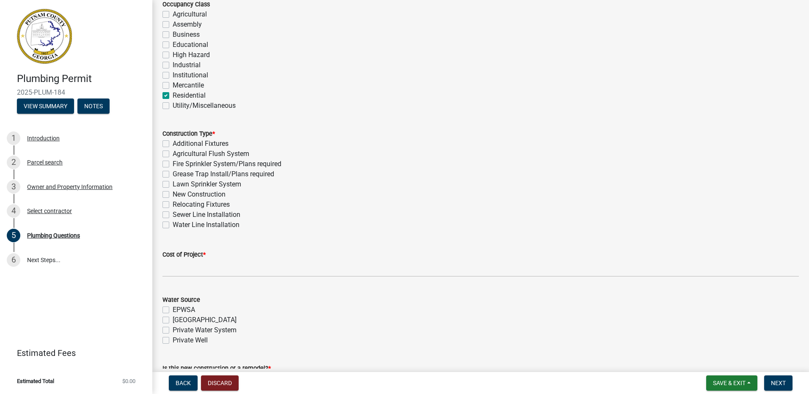
click at [173, 194] on input "New Construction" at bounding box center [175, 191] width 5 height 5
checkbox input "true"
checkbox input "false"
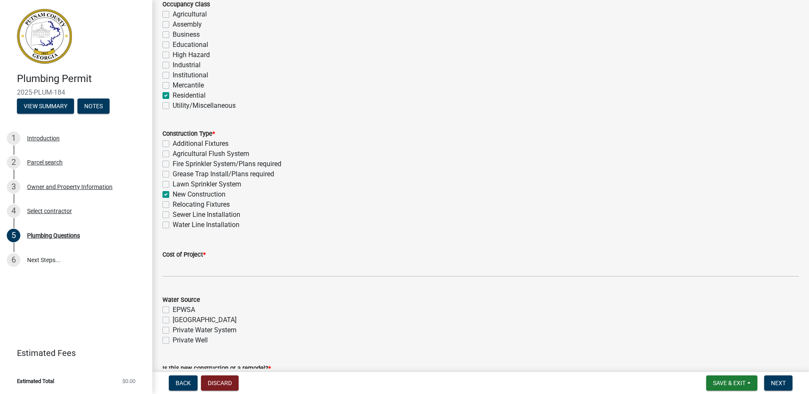
checkbox input "false"
checkbox input "true"
checkbox input "false"
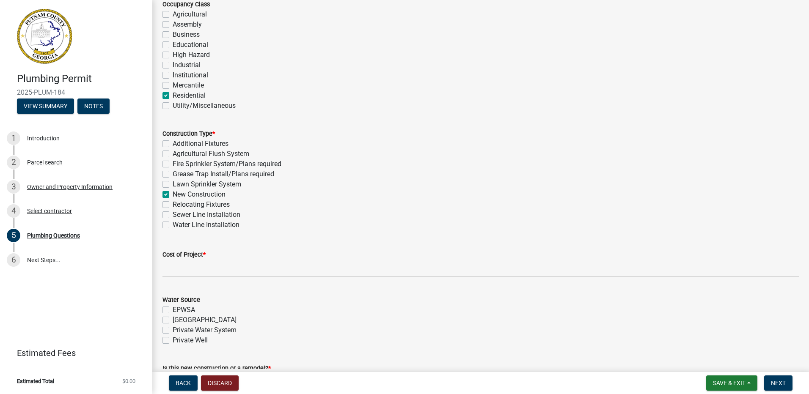
checkbox input "false"
click at [185, 277] on wm-data-entity-input "Cost of Project *" at bounding box center [480, 261] width 636 height 47
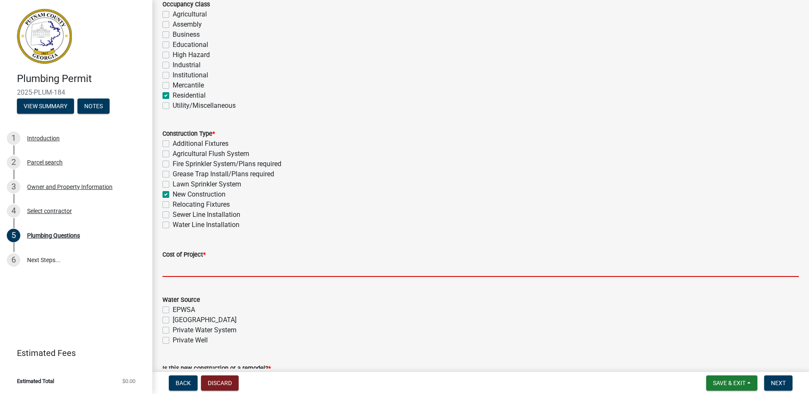
click at [185, 270] on input "text" at bounding box center [480, 268] width 636 height 17
type input "15000"
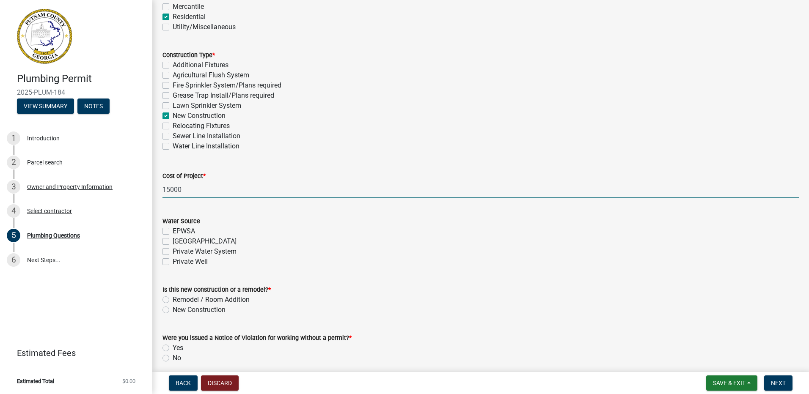
scroll to position [211, 0]
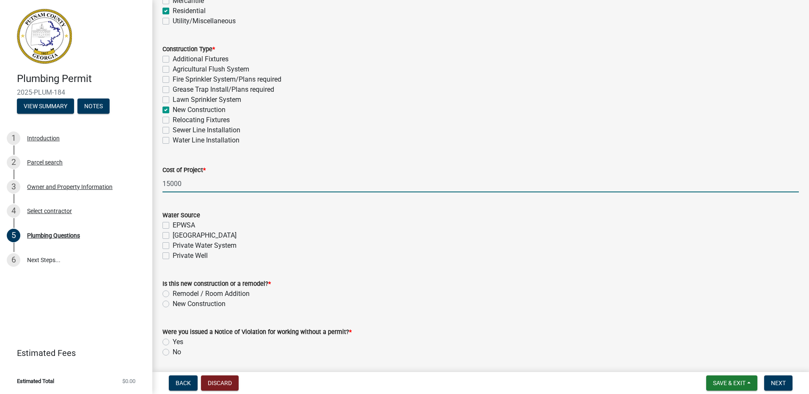
click at [173, 304] on label "New Construction" at bounding box center [199, 304] width 53 height 10
click at [173, 304] on input "New Construction" at bounding box center [175, 301] width 5 height 5
radio input "true"
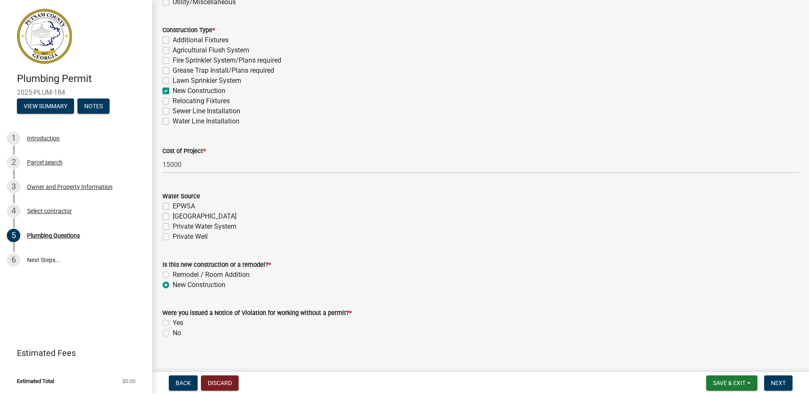
scroll to position [241, 0]
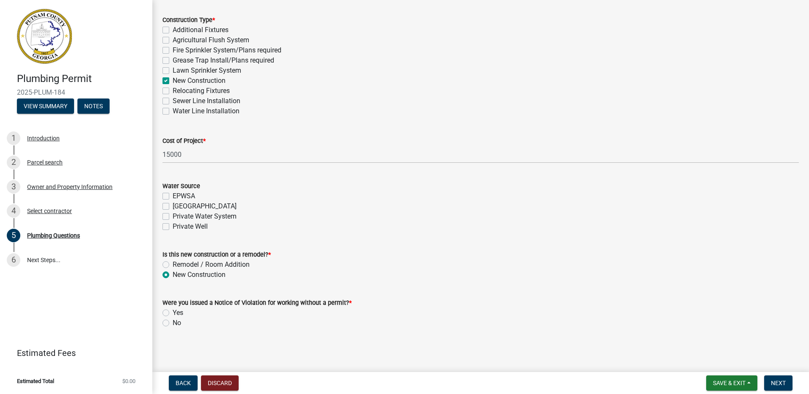
click at [173, 324] on label "No" at bounding box center [177, 323] width 8 height 10
click at [173, 324] on input "No" at bounding box center [175, 320] width 5 height 5
radio input "true"
click at [774, 384] on span "Next" at bounding box center [778, 383] width 15 height 7
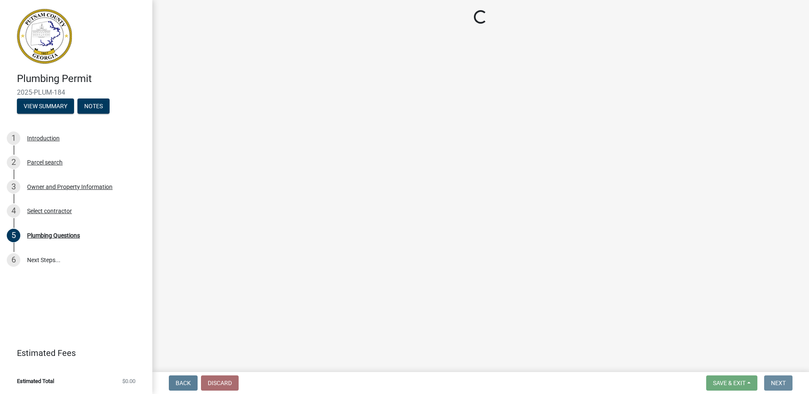
scroll to position [0, 0]
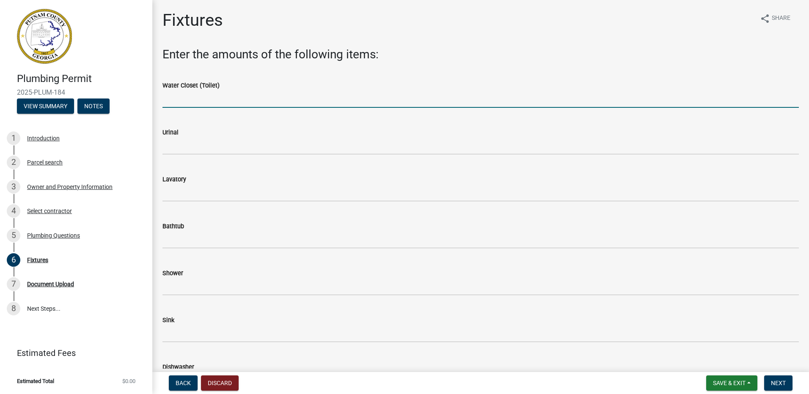
click at [219, 94] on input "text" at bounding box center [480, 99] width 636 height 17
type input "2"
type input "3"
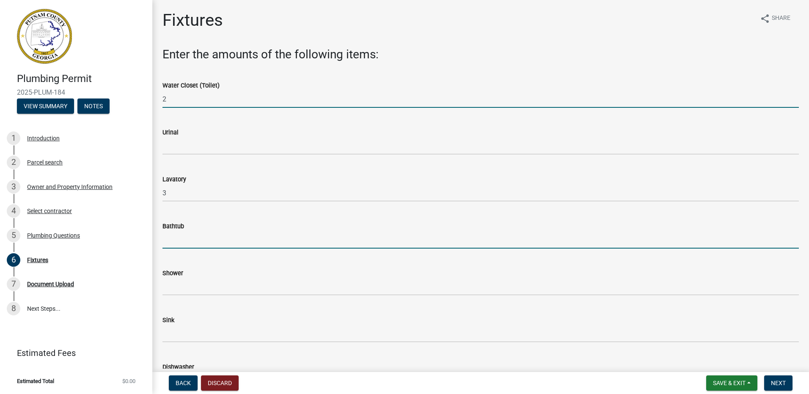
type input "1"
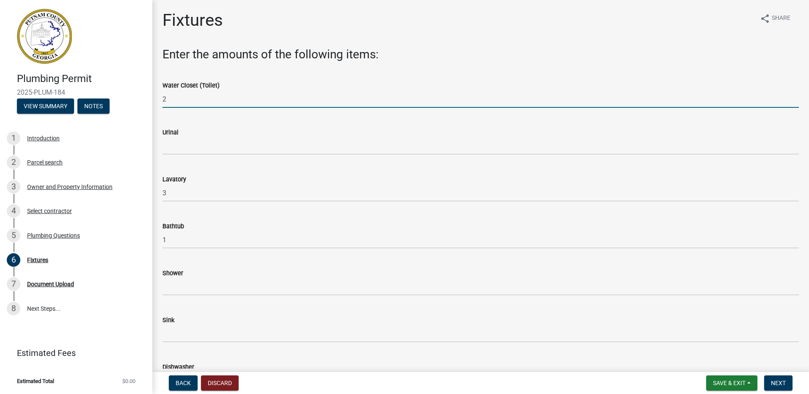
type input "1"
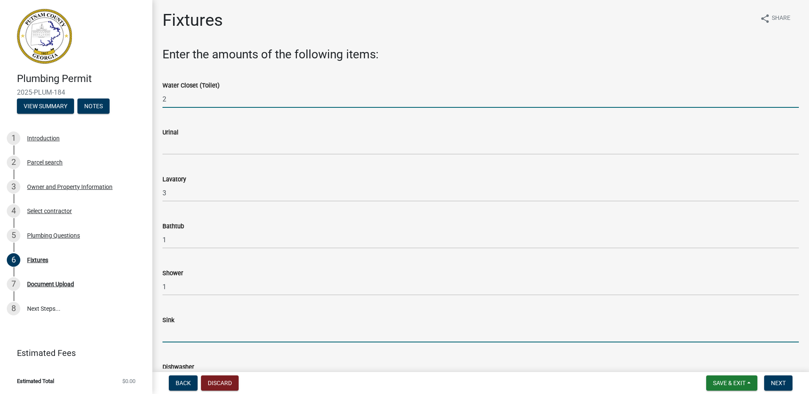
type input "1"
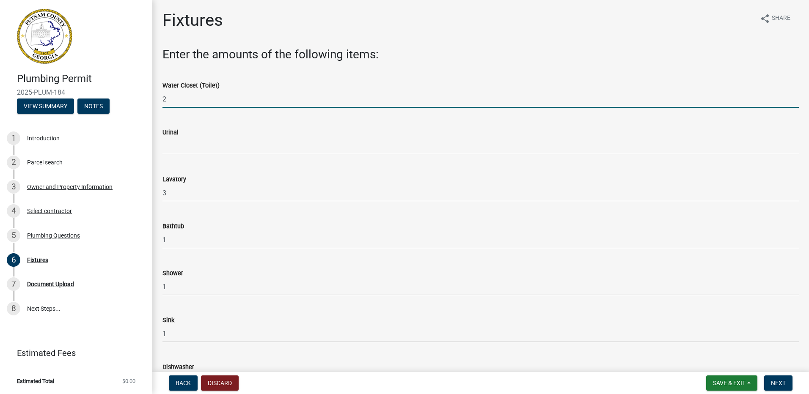
type input "1"
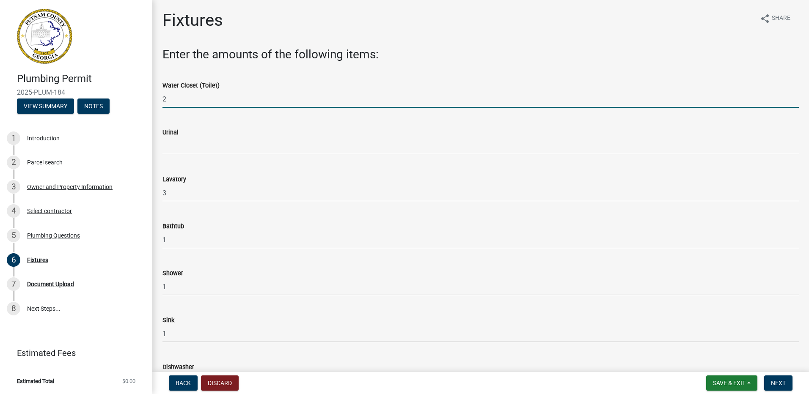
type input "13"
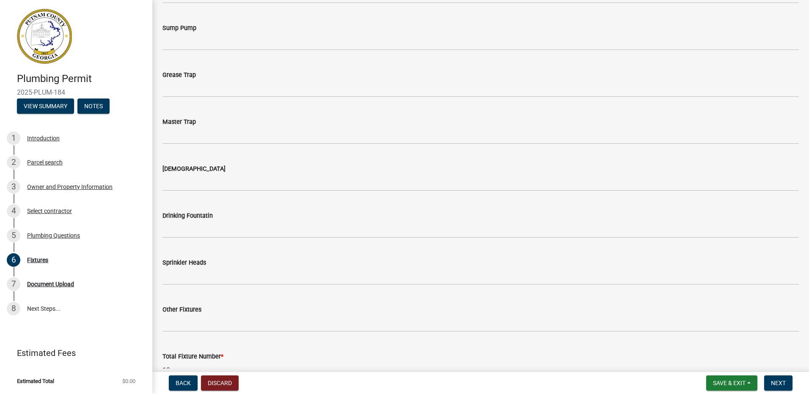
scroll to position [859, 0]
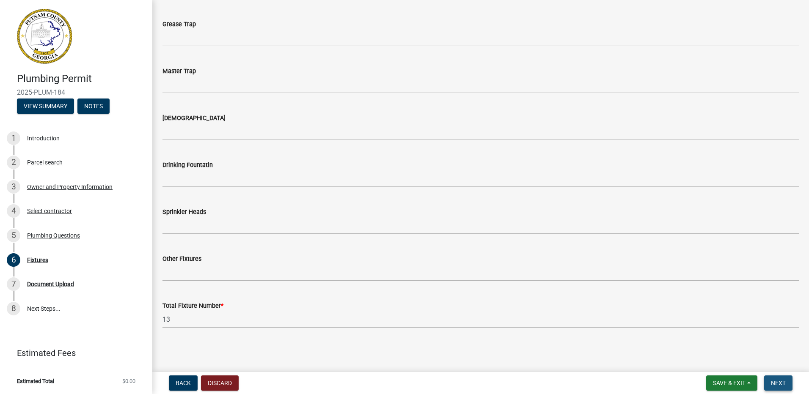
click at [773, 381] on span "Next" at bounding box center [778, 383] width 15 height 7
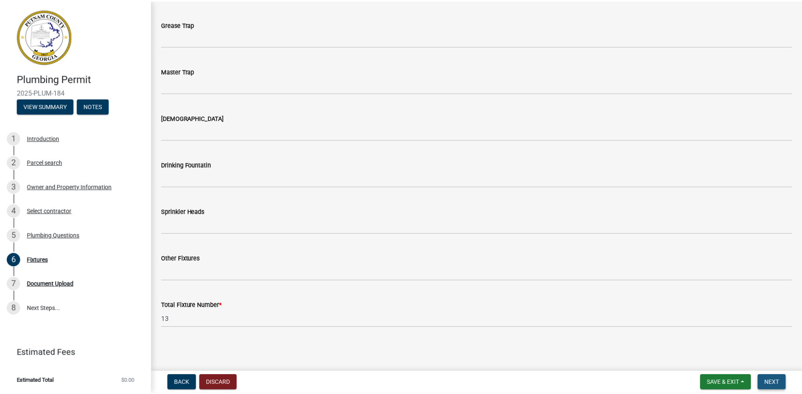
scroll to position [0, 0]
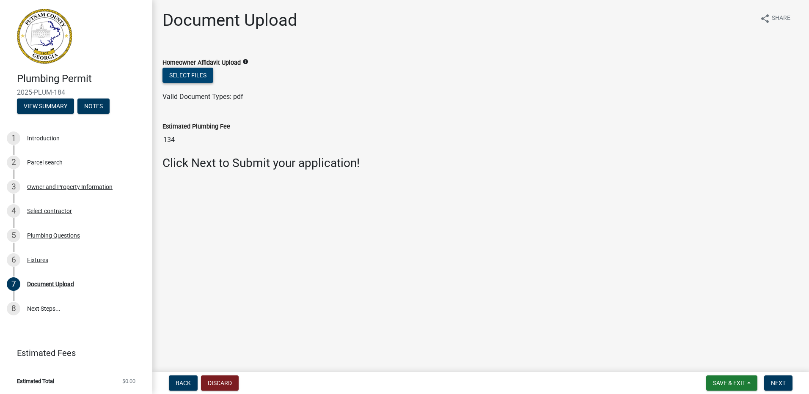
click at [183, 76] on button "Select files" at bounding box center [187, 75] width 51 height 15
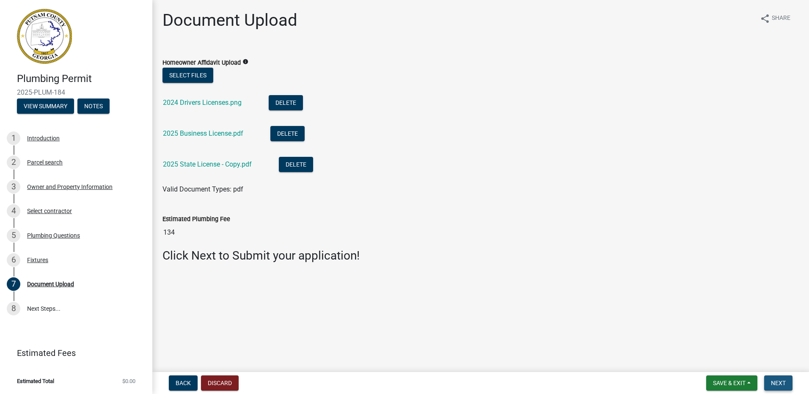
click at [779, 384] on span "Next" at bounding box center [778, 383] width 15 height 7
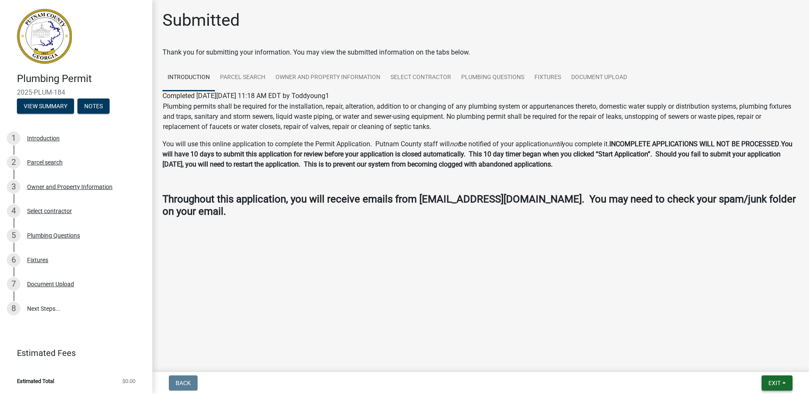
click at [771, 384] on span "Exit" at bounding box center [774, 383] width 12 height 7
click at [760, 363] on button "Save & Exit" at bounding box center [758, 361] width 68 height 20
